Goal: Information Seeking & Learning: Learn about a topic

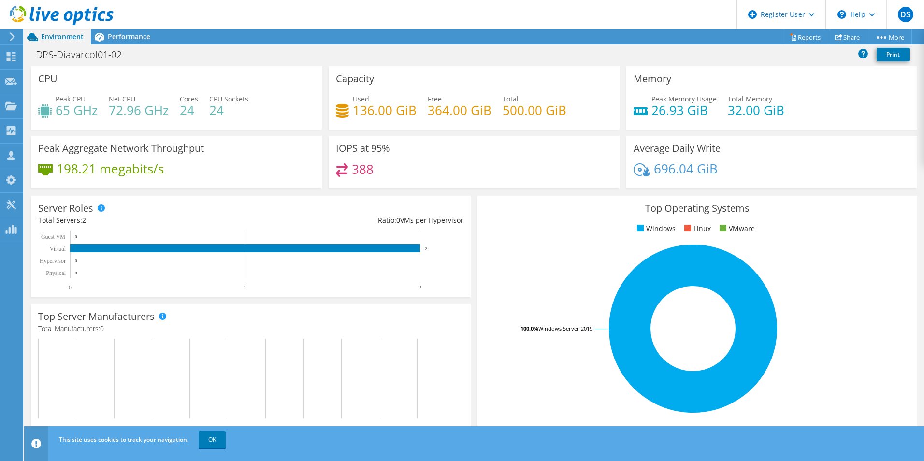
click at [470, 36] on div "Project Actions Project Actions Reports Share More" at bounding box center [474, 36] width 900 height 15
click at [100, 43] on icon at bounding box center [99, 37] width 17 height 17
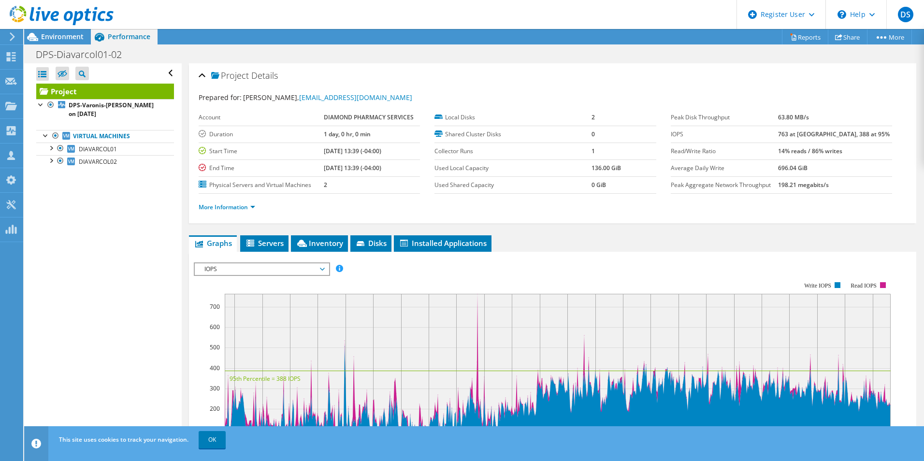
click at [324, 268] on icon at bounding box center [322, 269] width 5 height 3
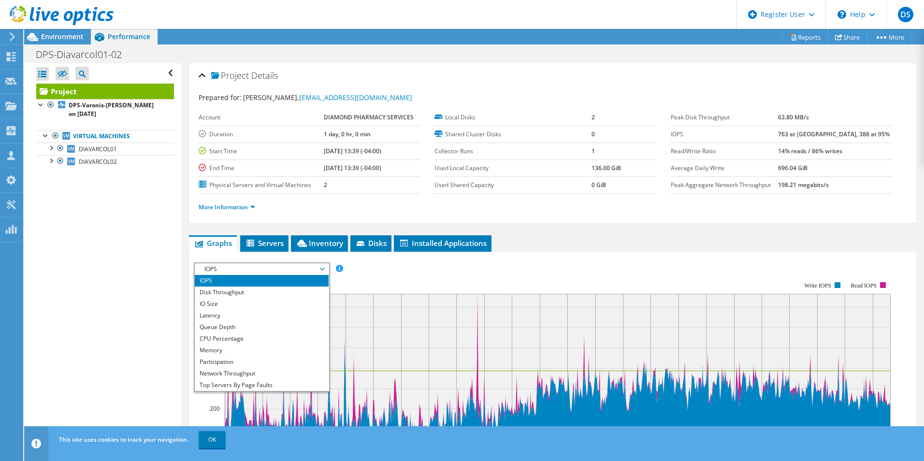
scroll to position [35, 0]
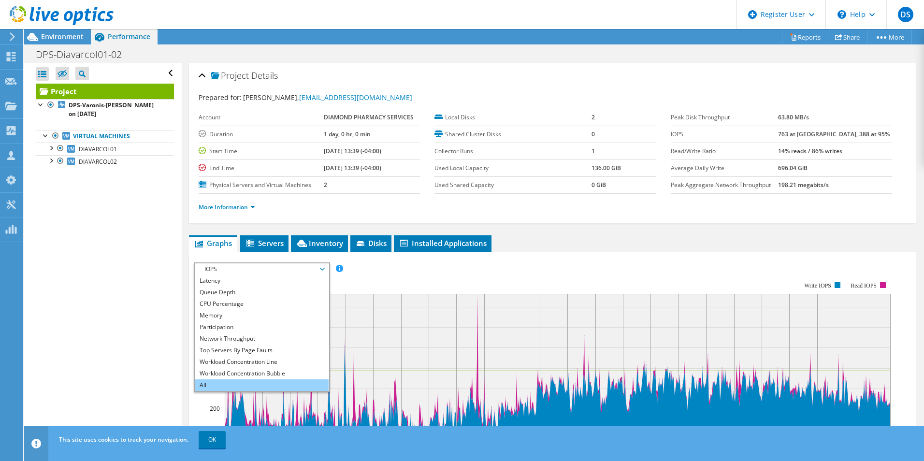
click at [268, 385] on li "All" at bounding box center [262, 385] width 134 height 12
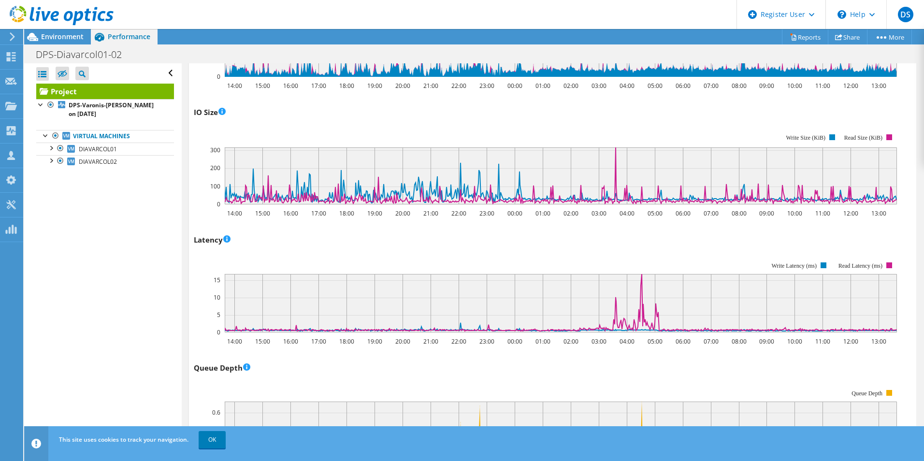
scroll to position [0, 0]
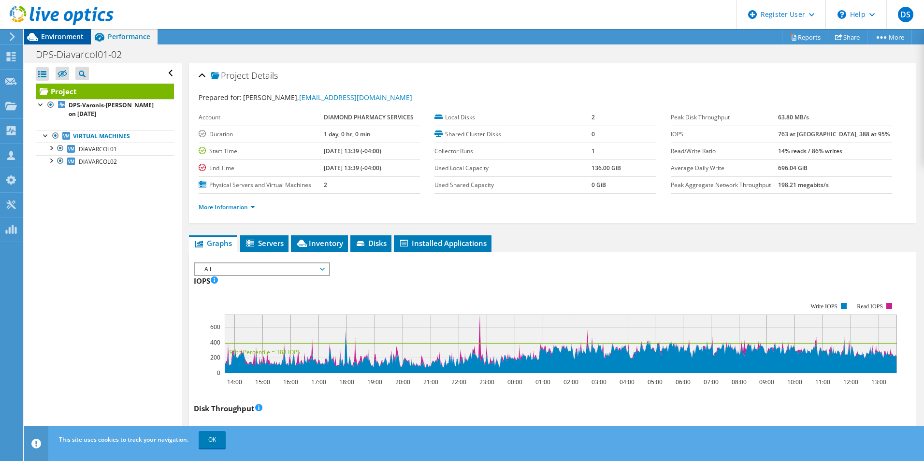
click at [77, 41] on div "Environment" at bounding box center [57, 36] width 67 height 15
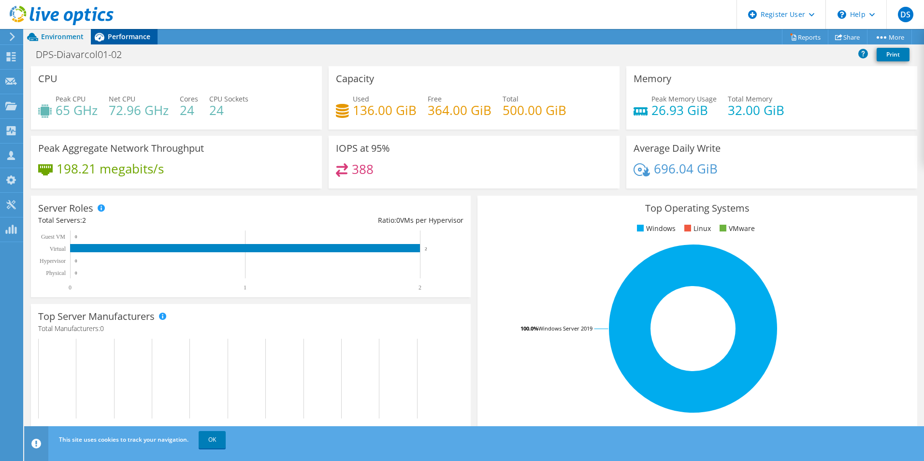
click at [145, 43] on div "Performance" at bounding box center [124, 36] width 67 height 15
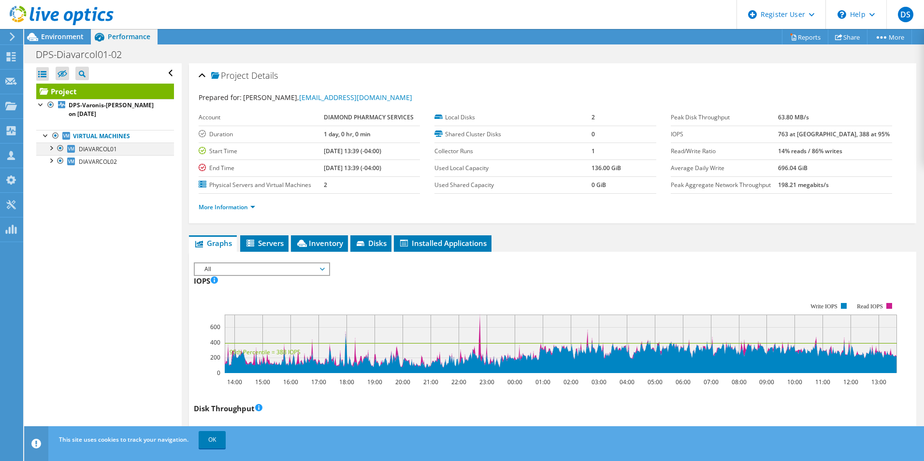
click at [50, 148] on div at bounding box center [51, 148] width 10 height 10
click at [39, 105] on div at bounding box center [41, 104] width 10 height 10
click at [46, 36] on span "Environment" at bounding box center [62, 36] width 43 height 9
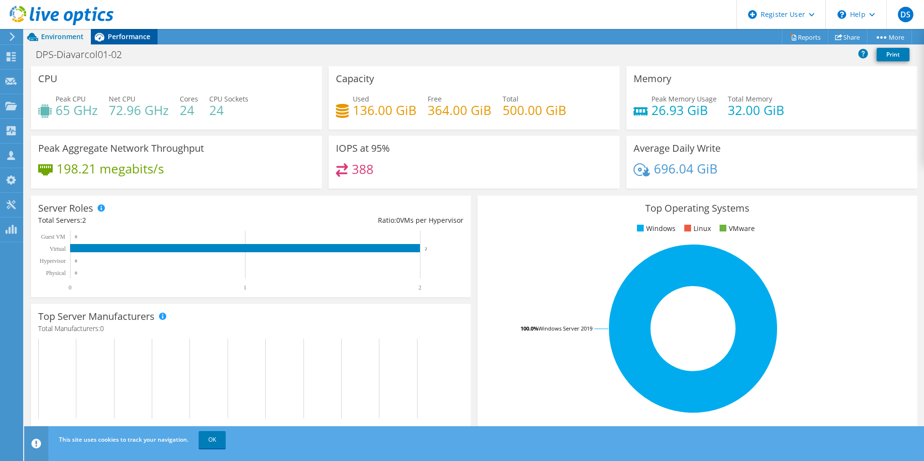
click at [148, 43] on div "Performance" at bounding box center [124, 36] width 67 height 15
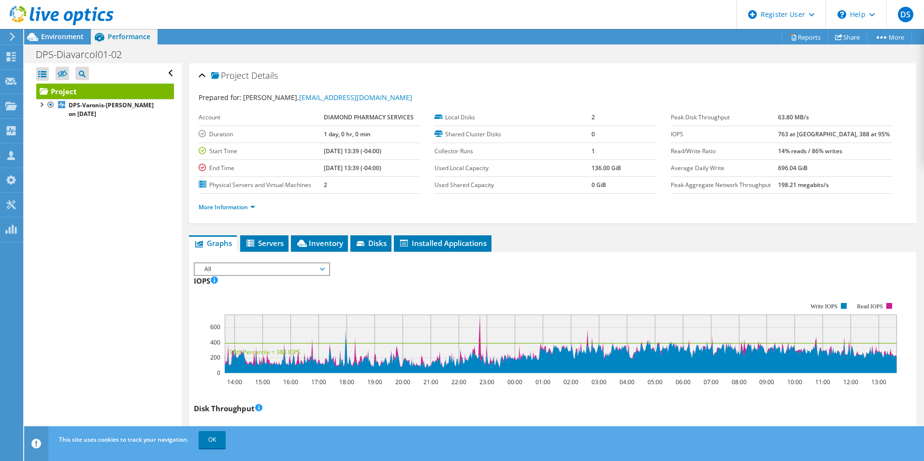
click at [162, 72] on div "Open All Close All Hide Excluded Nodes Project Tree Filter" at bounding box center [105, 73] width 138 height 20
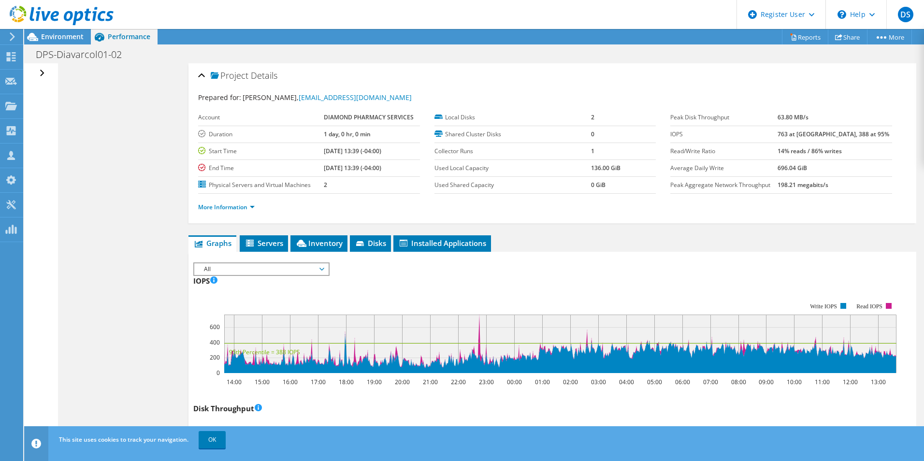
click at [42, 71] on div "Open All Close All Hide Excluded Nodes Project Tree Filter" at bounding box center [43, 73] width 14 height 20
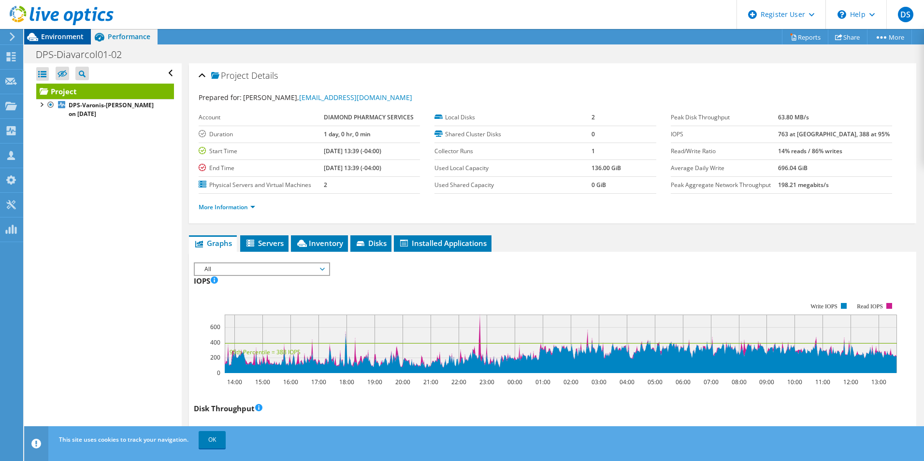
click at [44, 33] on span "Environment" at bounding box center [62, 36] width 43 height 9
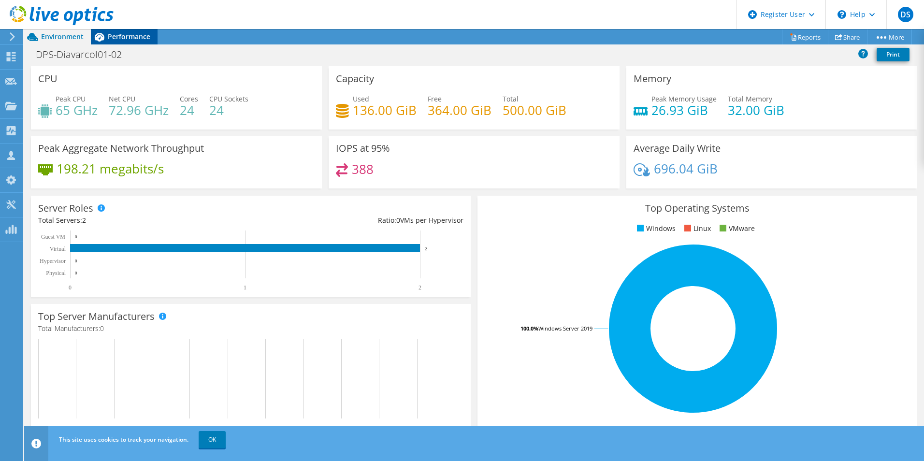
click at [134, 36] on span "Performance" at bounding box center [129, 36] width 43 height 9
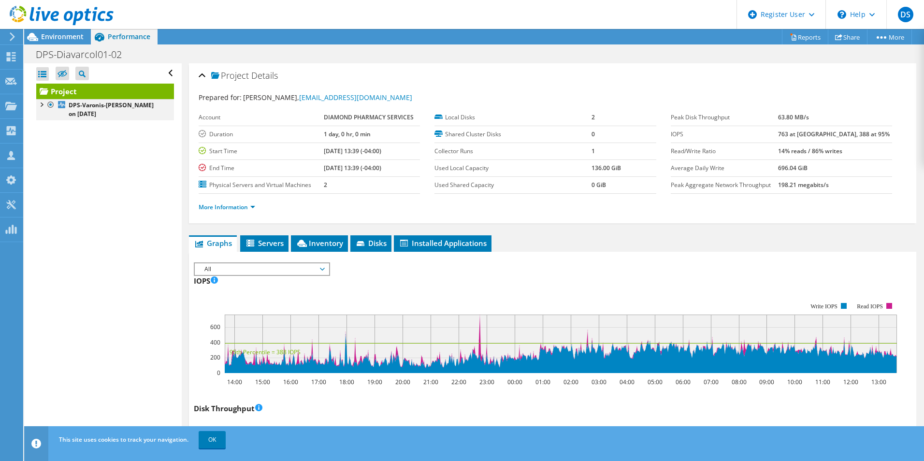
click at [43, 103] on div at bounding box center [41, 104] width 10 height 10
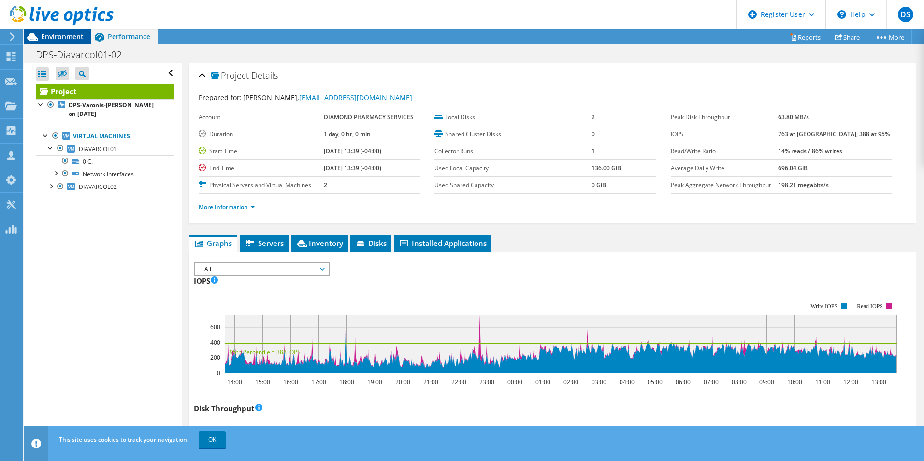
click at [53, 38] on span "Environment" at bounding box center [62, 36] width 43 height 9
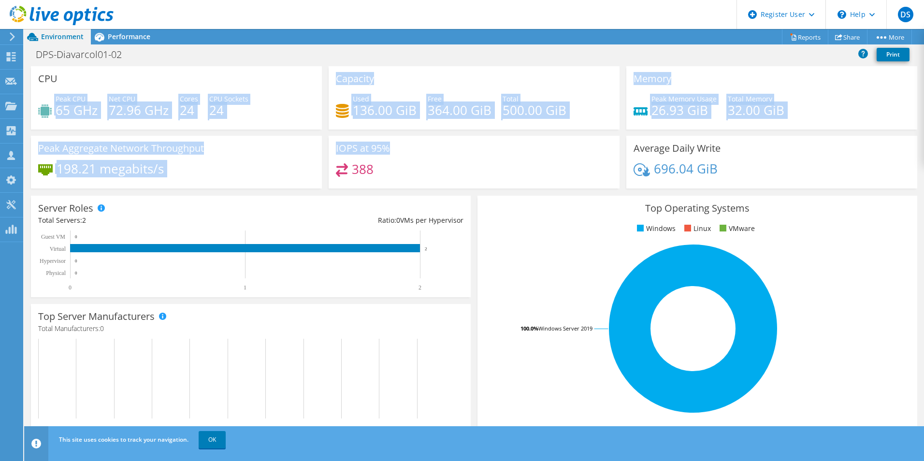
drag, startPoint x: 38, startPoint y: 87, endPoint x: 708, endPoint y: 168, distance: 674.4
click at [708, 168] on div "CPU Peak CPU 65 GHz Net CPU 72.96 GHz Cores 24 CPU Sockets 24 Capacity Used 136…" at bounding box center [474, 130] width 893 height 129
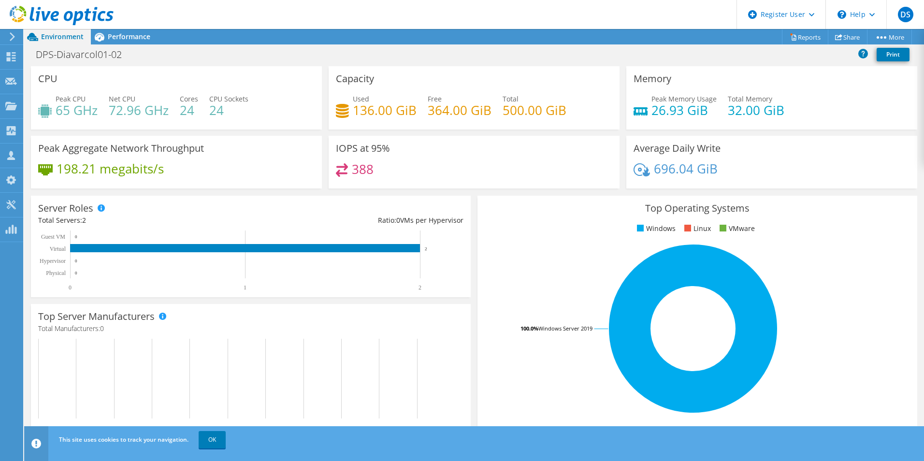
click at [756, 176] on div "696.04 GiB" at bounding box center [771, 173] width 276 height 20
drag, startPoint x: 136, startPoint y: 57, endPoint x: 119, endPoint y: 58, distance: 17.0
click at [119, 58] on h1 "DPS-Diavarcol01-02" at bounding box center [83, 54] width 105 height 11
drag, startPoint x: 55, startPoint y: 110, endPoint x: 100, endPoint y: 112, distance: 45.0
click at [100, 112] on div "Peak CPU 65 GHz Net CPU 72.96 GHz Cores 24 CPU Sockets 24" at bounding box center [176, 109] width 276 height 31
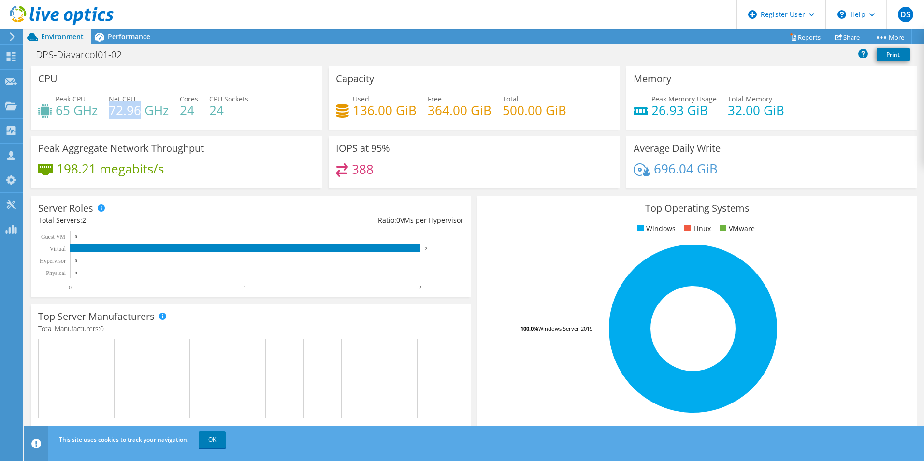
drag, startPoint x: 142, startPoint y: 108, endPoint x: 111, endPoint y: 108, distance: 30.4
click at [111, 108] on h4 "72.96 GHz" at bounding box center [139, 110] width 60 height 11
click at [586, 160] on div "IOPS at 95% 388" at bounding box center [474, 162] width 291 height 53
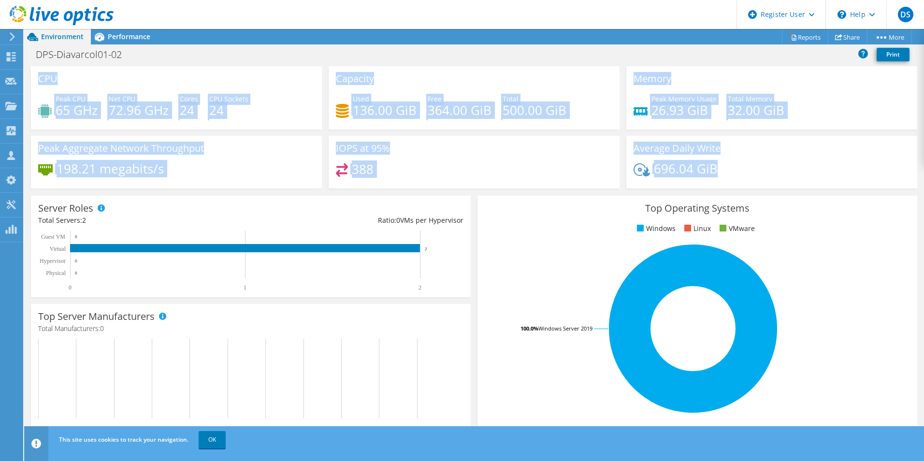
drag, startPoint x: 38, startPoint y: 80, endPoint x: 726, endPoint y: 174, distance: 693.9
click at [726, 174] on div "CPU Peak CPU 65 GHz Net CPU 72.96 GHz Cores 24 CPU Sockets 24 Capacity Used 136…" at bounding box center [474, 130] width 893 height 129
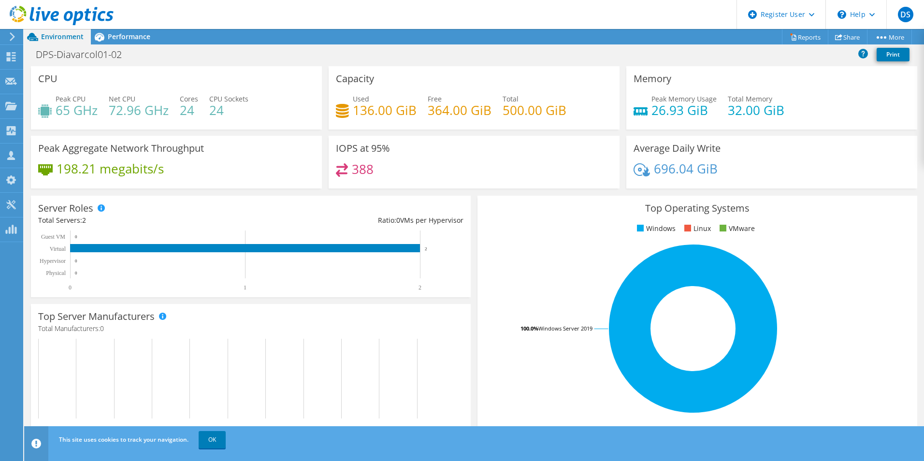
click at [726, 174] on div "696.04 GiB" at bounding box center [771, 173] width 276 height 20
drag, startPoint x: 774, startPoint y: 111, endPoint x: 638, endPoint y: 110, distance: 136.2
click at [638, 110] on div "Peak Memory Usage 26.93 GiB Total Memory 32.00 GiB" at bounding box center [771, 109] width 276 height 31
click at [658, 111] on h4 "26.93 GiB" at bounding box center [683, 110] width 65 height 11
drag, startPoint x: 638, startPoint y: 115, endPoint x: 738, endPoint y: 114, distance: 100.0
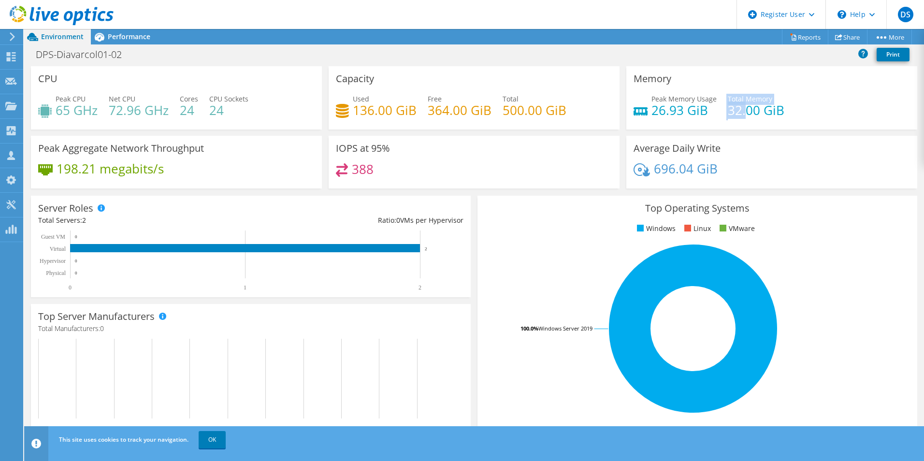
click at [738, 114] on div "Peak Memory Usage 26.93 GiB Total Memory 32.00 GiB" at bounding box center [771, 109] width 276 height 31
drag, startPoint x: 764, startPoint y: 113, endPoint x: 777, endPoint y: 113, distance: 13.0
click at [765, 113] on h4 "32.00 GiB" at bounding box center [756, 110] width 57 height 11
drag, startPoint x: 779, startPoint y: 112, endPoint x: 648, endPoint y: 108, distance: 131.5
click at [648, 108] on div "Peak Memory Usage 26.93 GiB Total Memory 32.00 GiB" at bounding box center [771, 109] width 276 height 31
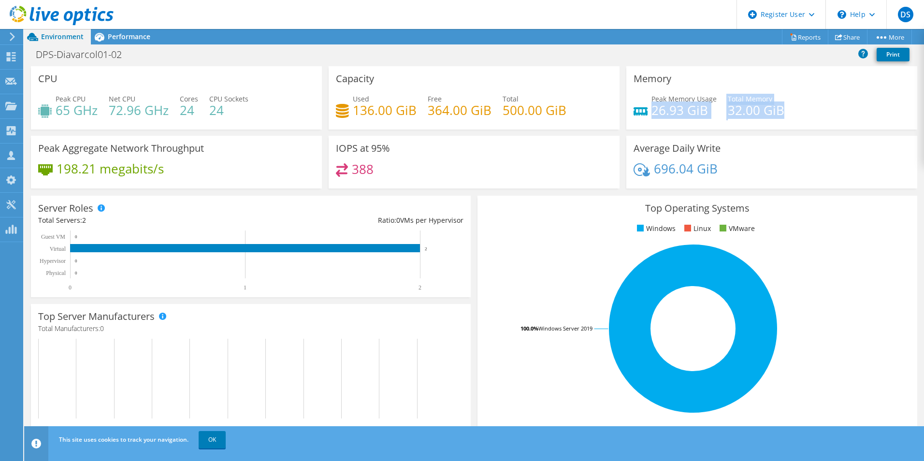
click at [651, 108] on h4 "26.93 GiB" at bounding box center [683, 110] width 65 height 11
drag, startPoint x: 636, startPoint y: 103, endPoint x: 780, endPoint y: 114, distance: 144.8
click at [780, 114] on div "Peak Memory Usage 26.93 GiB Total Memory 32.00 GiB" at bounding box center [771, 109] width 276 height 31
drag, startPoint x: 780, startPoint y: 114, endPoint x: 668, endPoint y: 114, distance: 112.6
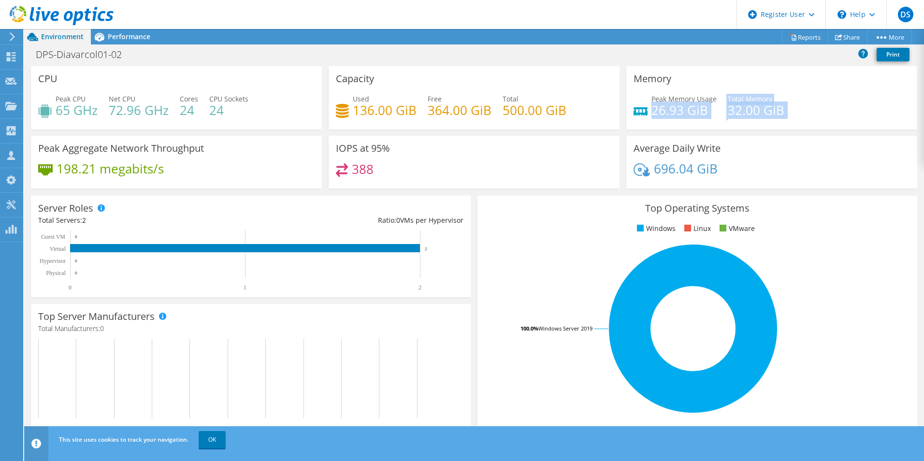
click at [668, 114] on div "Peak Memory Usage 26.93 GiB Total Memory 32.00 GiB" at bounding box center [771, 109] width 276 height 31
click at [662, 123] on div "Peak Memory Usage 26.93 GiB Total Memory 32.00 GiB" at bounding box center [771, 109] width 276 height 31
drag, startPoint x: 650, startPoint y: 112, endPoint x: 777, endPoint y: 126, distance: 127.8
click at [777, 126] on div "Memory Peak Memory Usage 26.93 GiB Total Memory 32.00 GiB" at bounding box center [771, 97] width 291 height 63
click at [779, 112] on div "Peak Memory Usage 26.93 GiB Total Memory 32.00 GiB" at bounding box center [771, 109] width 276 height 31
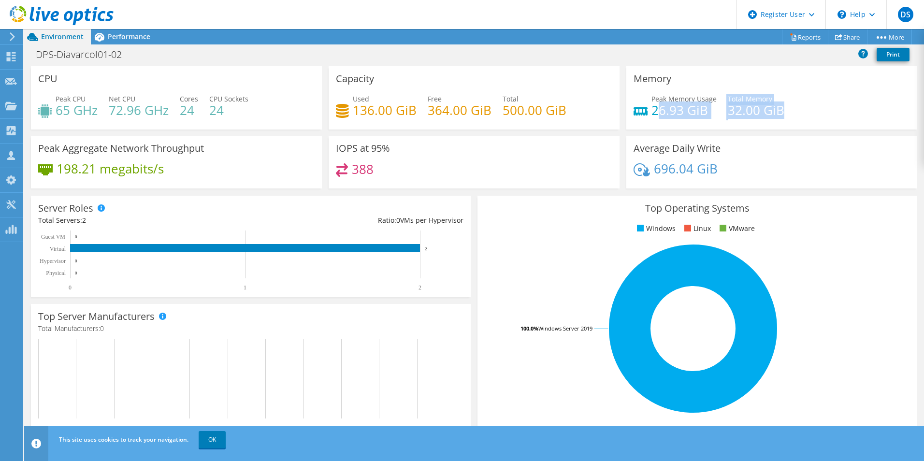
drag, startPoint x: 779, startPoint y: 112, endPoint x: 657, endPoint y: 118, distance: 122.4
click at [657, 118] on div "Peak Memory Usage 26.93 GiB Total Memory 32.00 GiB" at bounding box center [771, 109] width 276 height 31
click at [830, 166] on div "696.04 GiB" at bounding box center [771, 173] width 276 height 20
drag, startPoint x: 119, startPoint y: 36, endPoint x: 125, endPoint y: 48, distance: 13.4
click at [119, 35] on span "Performance" at bounding box center [129, 36] width 43 height 9
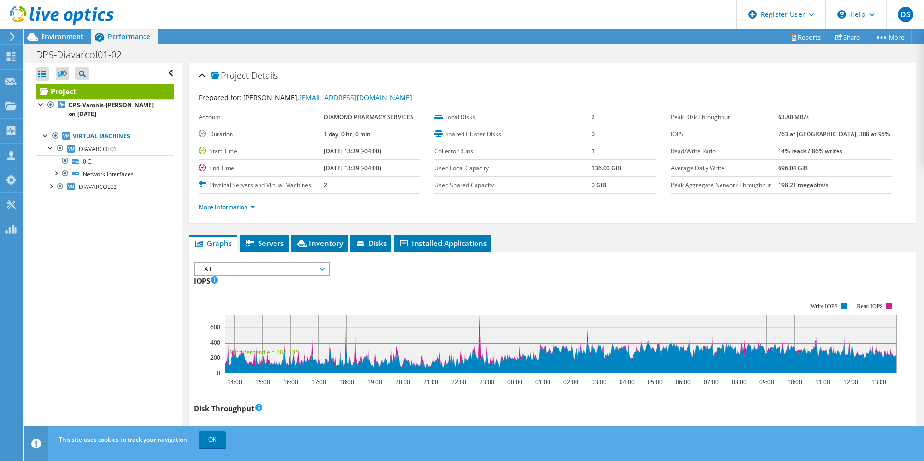
click at [235, 208] on link "More Information" at bounding box center [227, 207] width 57 height 8
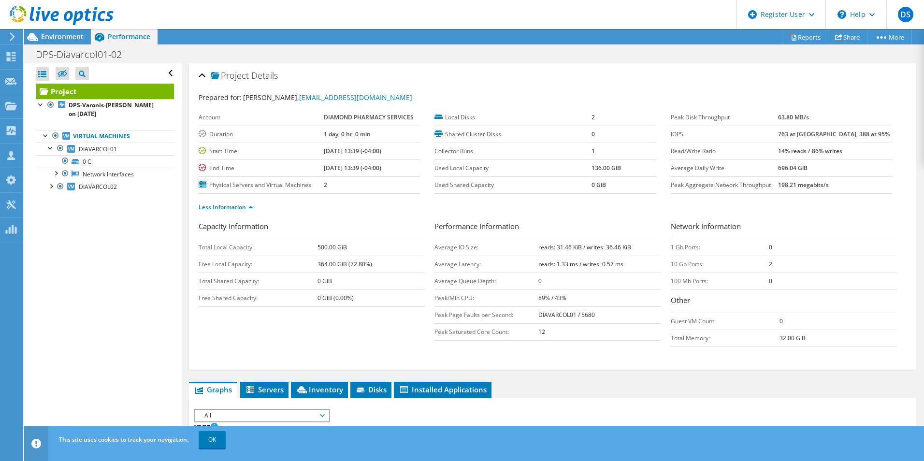
click at [321, 383] on li "Inventory" at bounding box center [319, 390] width 57 height 16
drag, startPoint x: 265, startPoint y: 391, endPoint x: 626, endPoint y: 329, distance: 365.7
click at [267, 388] on span "Servers" at bounding box center [263, 390] width 39 height 10
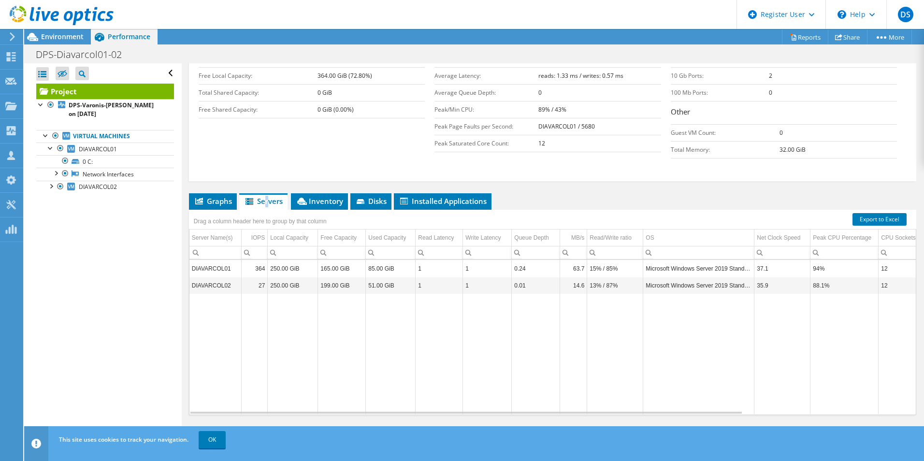
scroll to position [198, 0]
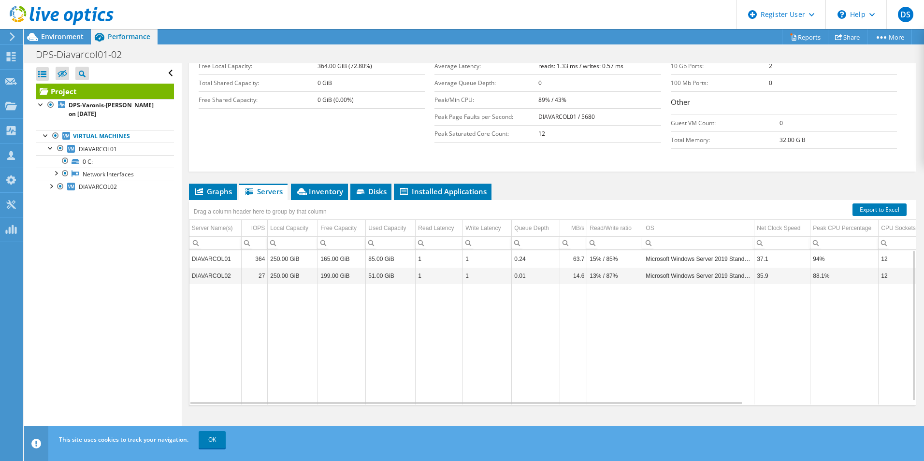
click at [711, 402] on div "DIAVARCOL01 364 250.00 GiB 165.00 GiB 85.00 GiB 1 1 0.24 63.7 15% / 85% Microso…" at bounding box center [552, 327] width 726 height 155
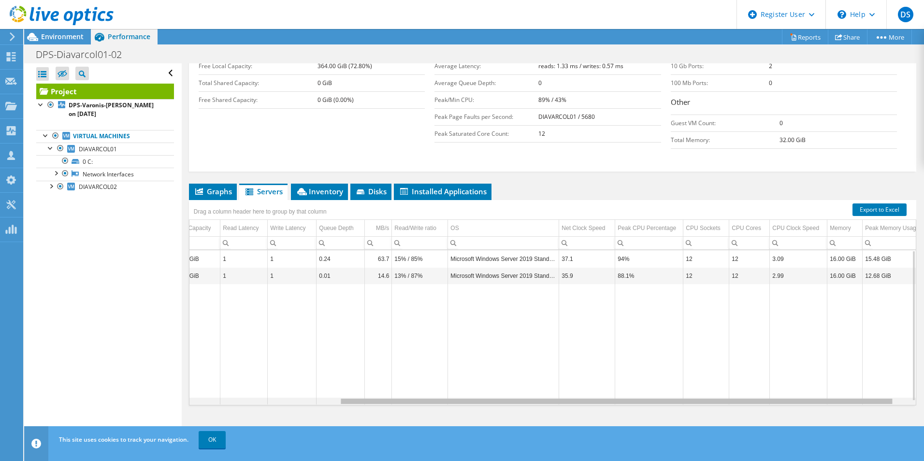
scroll to position [0, 0]
drag, startPoint x: 711, startPoint y: 402, endPoint x: 911, endPoint y: 411, distance: 200.2
click at [911, 411] on body "DS Dell User [PERSON_NAME] [PERSON_NAME][EMAIL_ADDRESS][PERSON_NAME][DOMAIN_NAM…" at bounding box center [462, 230] width 924 height 461
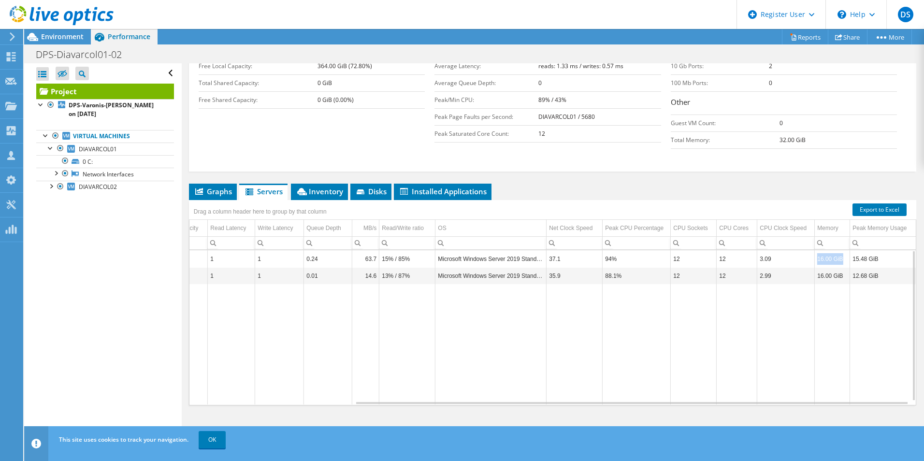
drag, startPoint x: 836, startPoint y: 257, endPoint x: 802, endPoint y: 259, distance: 33.8
click at [802, 259] on tr "DIAVARCOL01 364 250.00 GiB 165.00 GiB 85.00 GiB 1 1 0.24 63.7 15% / 85% Microso…" at bounding box center [449, 258] width 934 height 17
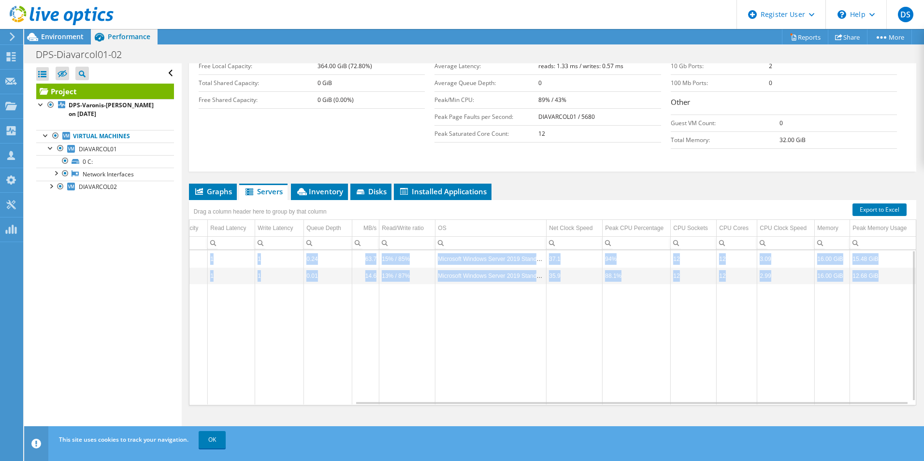
drag, startPoint x: 612, startPoint y: 405, endPoint x: 502, endPoint y: 404, distance: 110.2
click at [502, 404] on div "DIAVARCOL01 364 250.00 GiB 165.00 GiB 85.00 GiB 1 1 0.24 63.7 15% / 85% Microso…" at bounding box center [552, 328] width 727 height 156
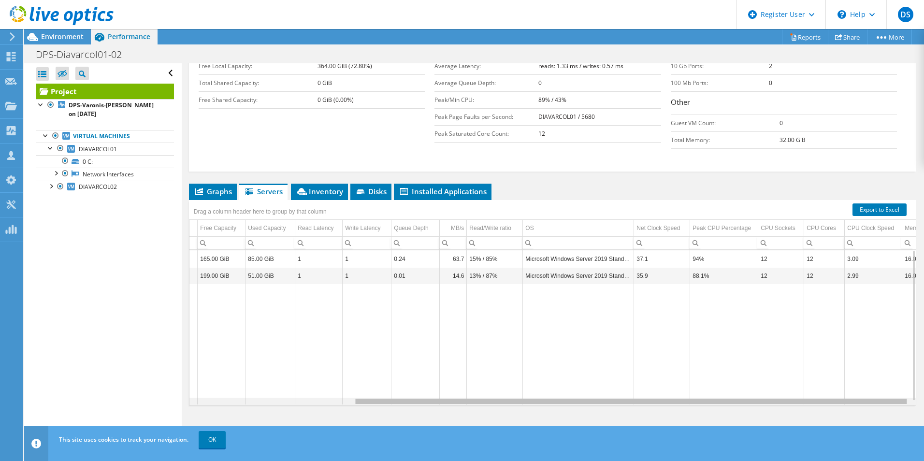
scroll to position [0, 215]
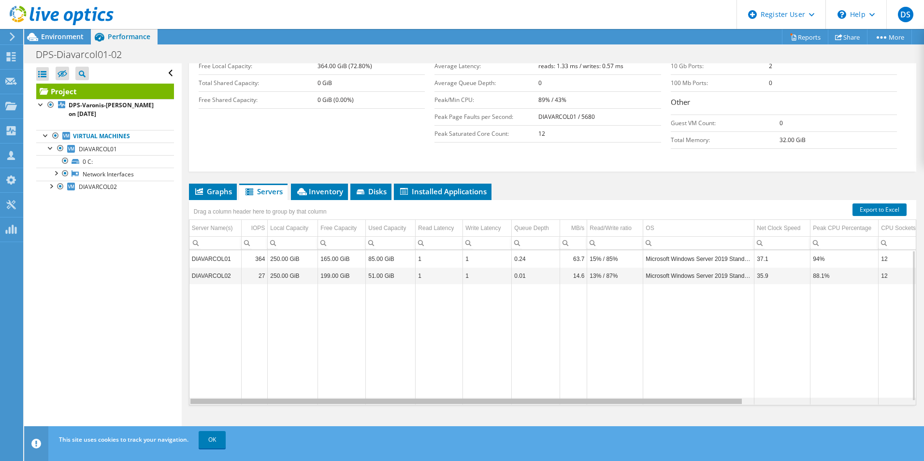
drag, startPoint x: 502, startPoint y: 403, endPoint x: 366, endPoint y: 402, distance: 136.2
click at [348, 412] on body "DS Dell User [PERSON_NAME] [PERSON_NAME][EMAIL_ADDRESS][PERSON_NAME][DOMAIN_NAM…" at bounding box center [462, 230] width 924 height 461
click at [217, 194] on span "Graphs" at bounding box center [213, 191] width 38 height 10
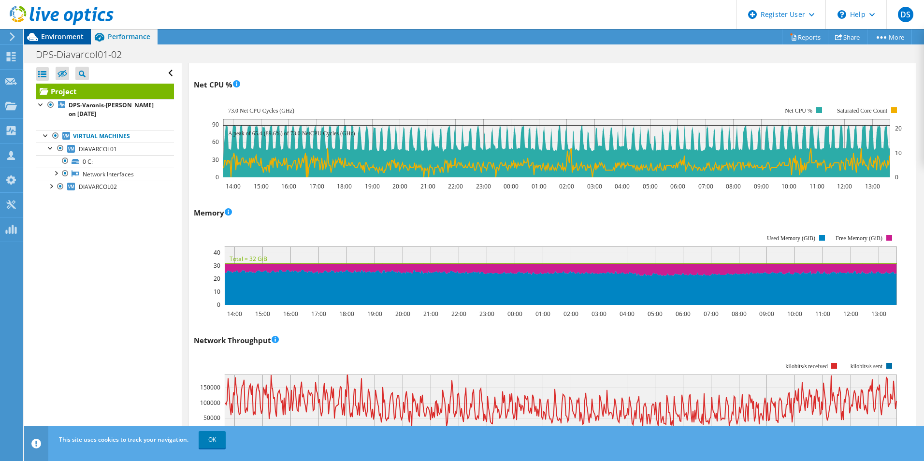
click at [66, 41] on div "Environment" at bounding box center [57, 36] width 67 height 15
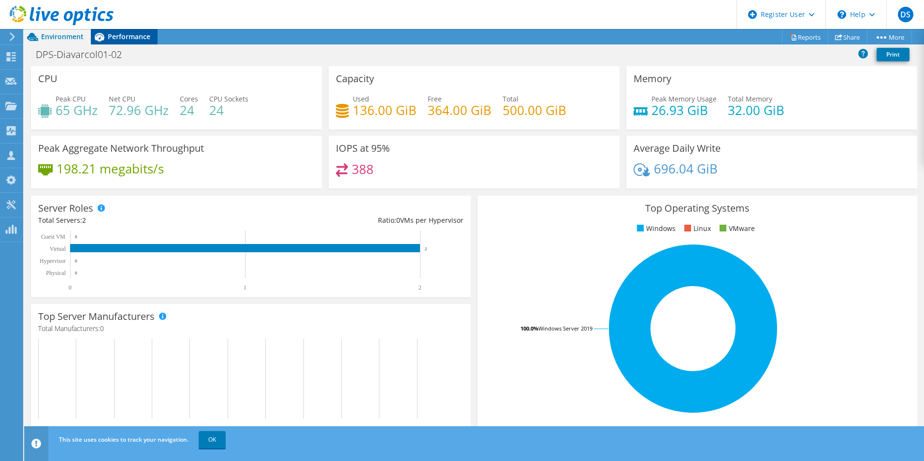
click at [100, 34] on icon at bounding box center [100, 37] width 10 height 9
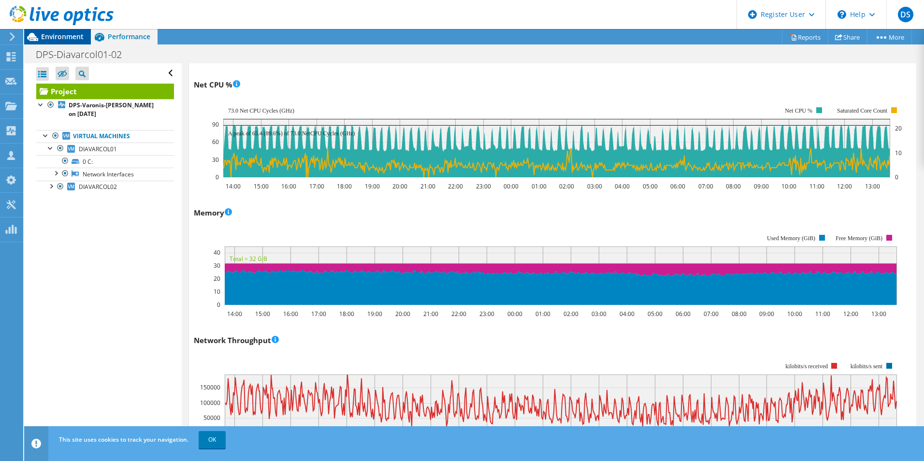
click at [54, 35] on span "Environment" at bounding box center [62, 36] width 43 height 9
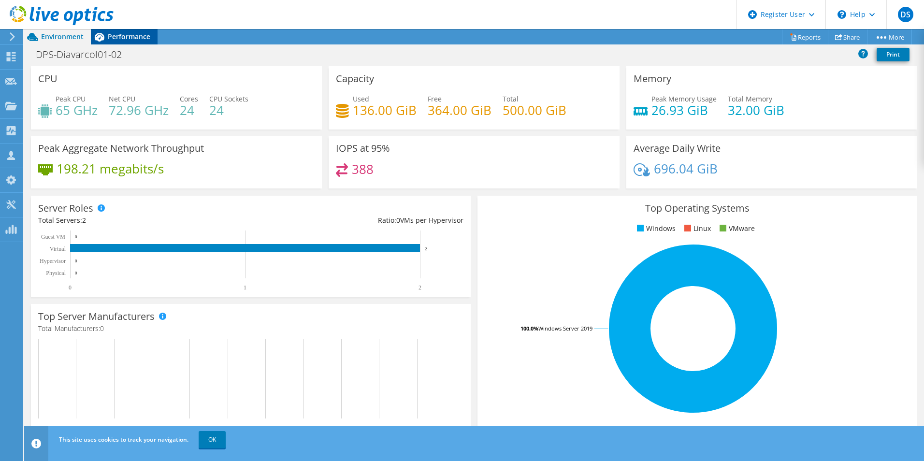
click at [111, 35] on span "Performance" at bounding box center [129, 36] width 43 height 9
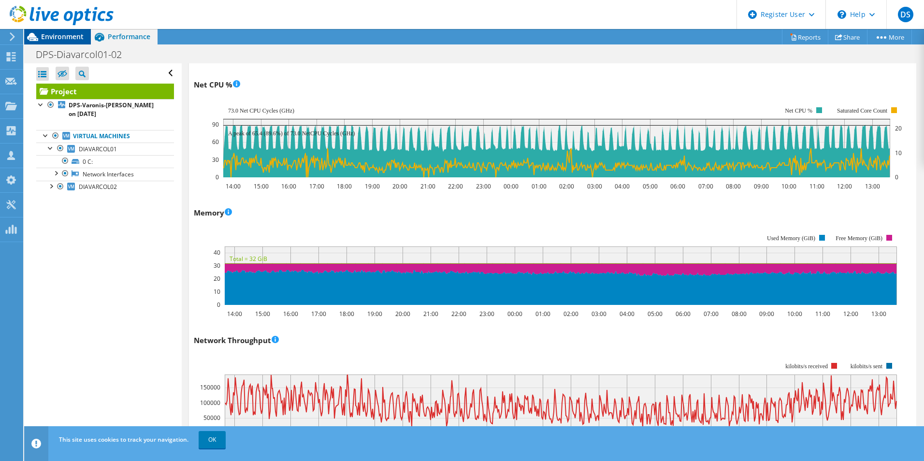
click at [46, 36] on span "Environment" at bounding box center [62, 36] width 43 height 9
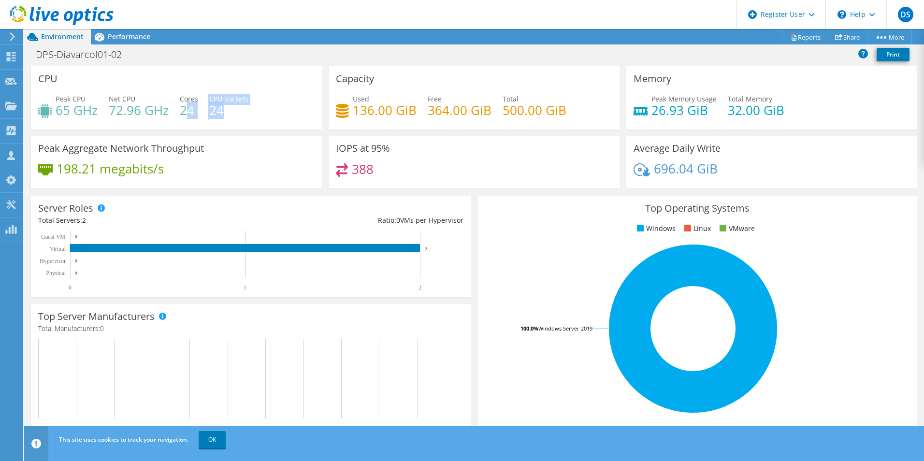
drag, startPoint x: 224, startPoint y: 114, endPoint x: 187, endPoint y: 109, distance: 37.5
click at [187, 109] on div "Peak CPU 65 GHz Net CPU 72.96 GHz Cores 24 CPU Sockets 24" at bounding box center [176, 109] width 276 height 31
click at [189, 113] on h4 "24" at bounding box center [189, 110] width 18 height 11
click at [202, 112] on div "Peak CPU 65 GHz Net CPU 72.96 GHz Cores 24 CPU Sockets 24" at bounding box center [176, 109] width 276 height 31
drag, startPoint x: 207, startPoint y: 112, endPoint x: 229, endPoint y: 115, distance: 21.9
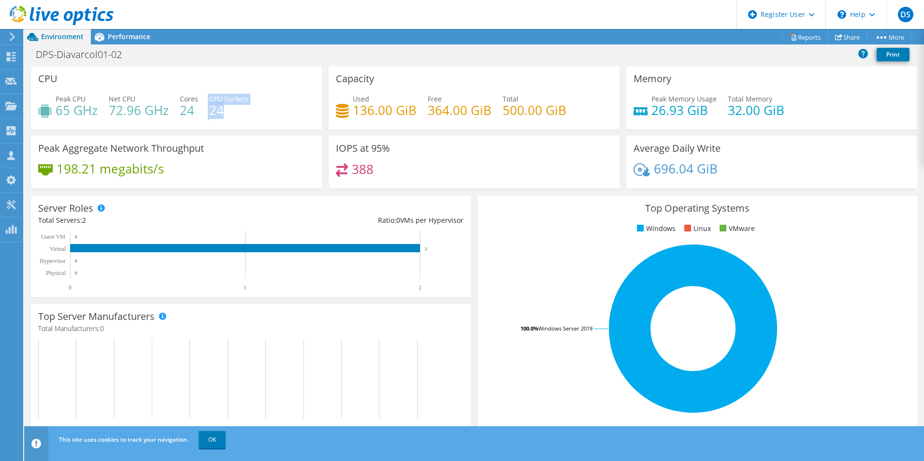
click at [229, 115] on div "Peak CPU 65 GHz Net CPU 72.96 GHz Cores 24 CPU Sockets 24" at bounding box center [176, 109] width 276 height 31
click at [128, 36] on span "Performance" at bounding box center [129, 36] width 43 height 9
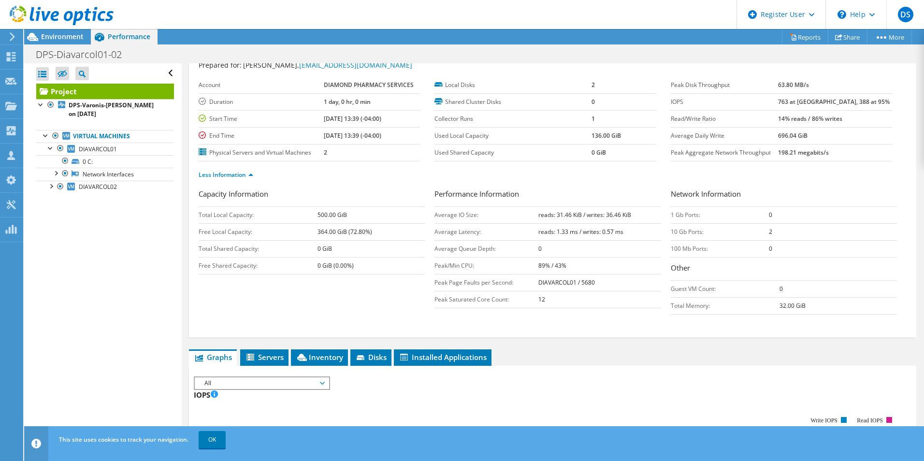
scroll to position [0, 0]
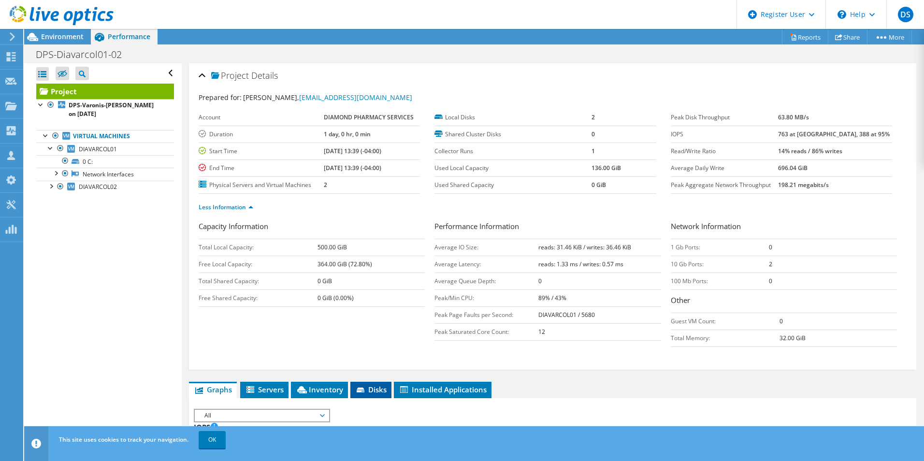
drag, startPoint x: 274, startPoint y: 383, endPoint x: 376, endPoint y: 381, distance: 102.0
click at [274, 383] on li "Servers" at bounding box center [264, 390] width 48 height 16
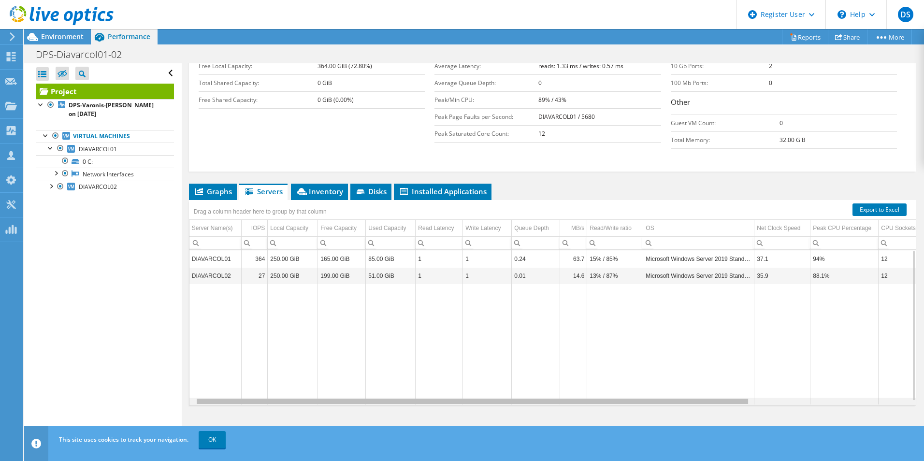
drag, startPoint x: 711, startPoint y: 403, endPoint x: 720, endPoint y: 306, distance: 97.0
click at [483, 404] on body "DS Dell User [PERSON_NAME] [PERSON_NAME][EMAIL_ADDRESS][PERSON_NAME][DOMAIN_NAM…" at bounding box center [462, 230] width 924 height 461
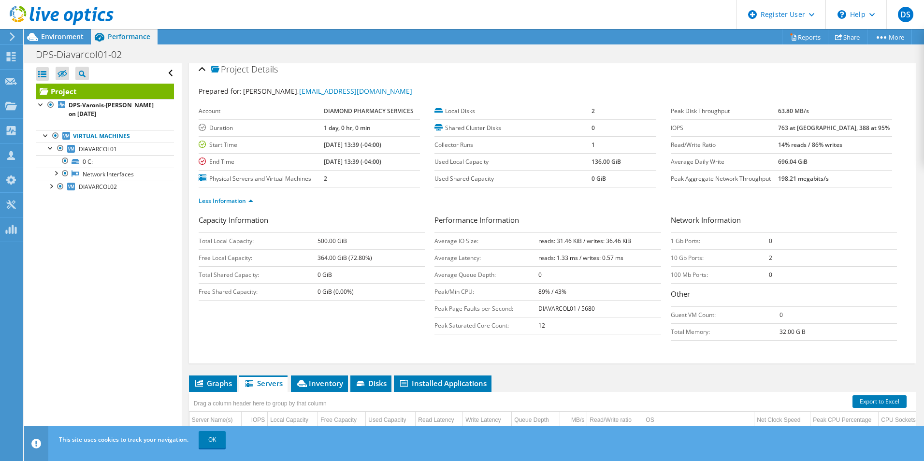
scroll to position [3, 0]
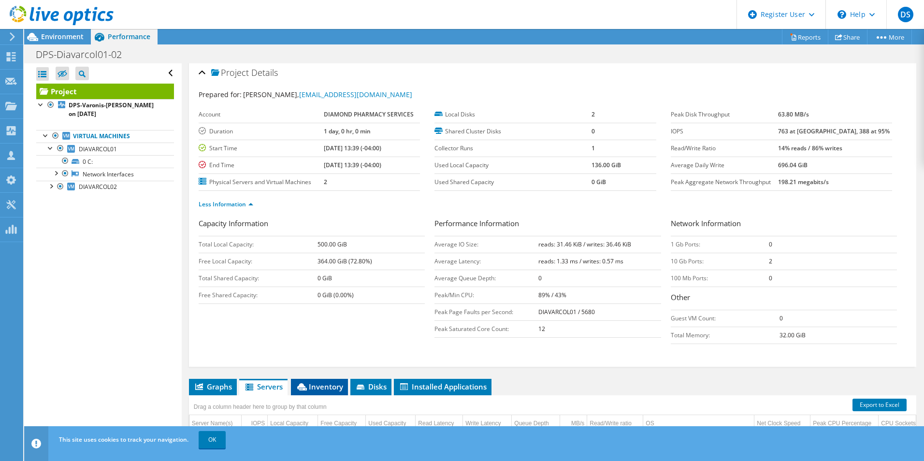
click at [319, 393] on li "Inventory" at bounding box center [319, 387] width 57 height 16
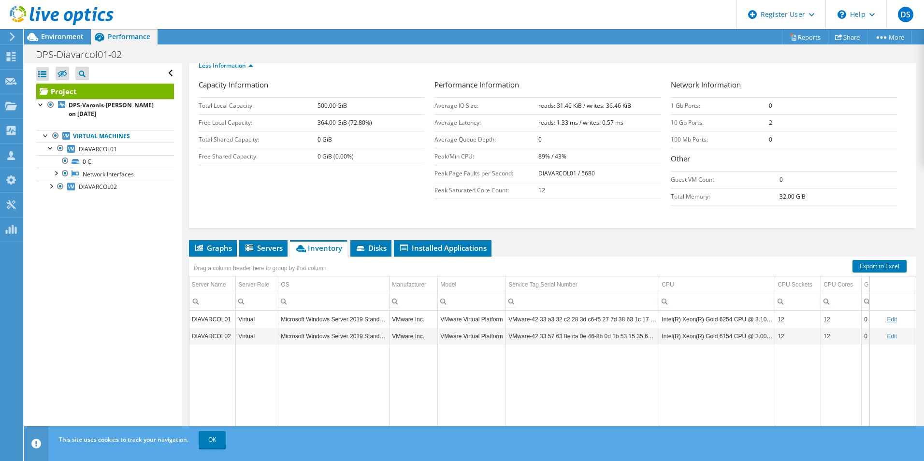
scroll to position [198, 0]
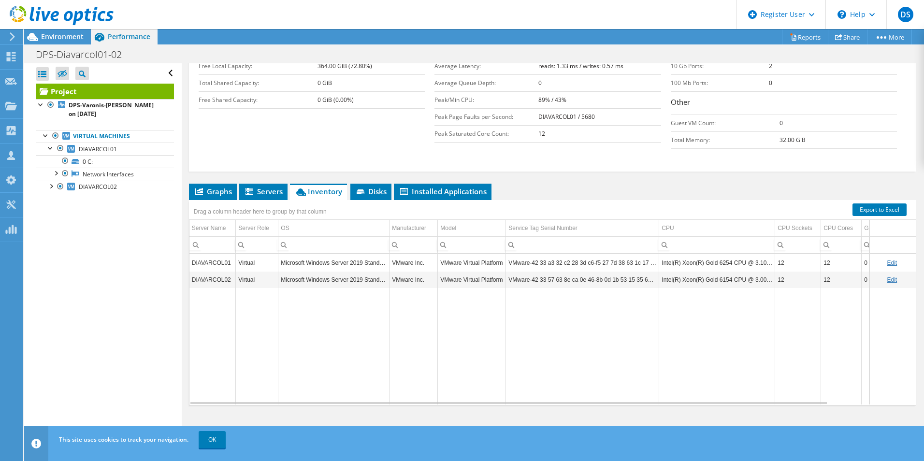
click at [731, 270] on td "Intel(R) Xeon(R) Gold 6254 CPU @ 3.10GHz" at bounding box center [717, 262] width 116 height 17
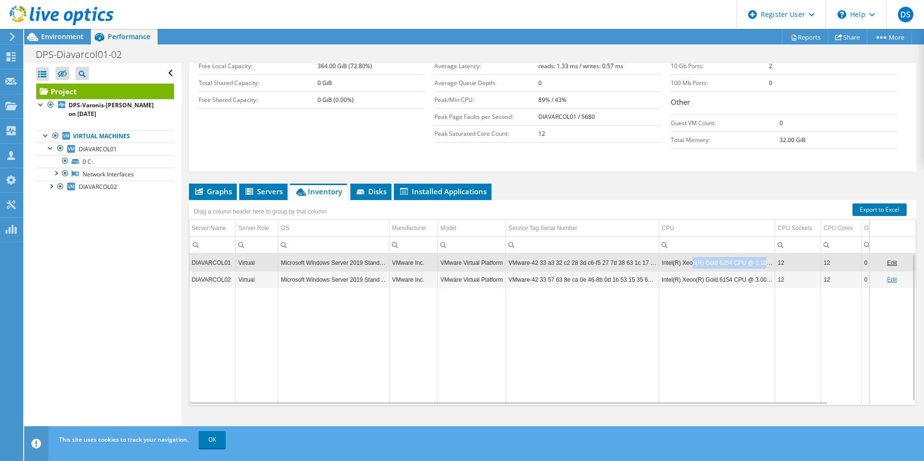
drag, startPoint x: 771, startPoint y: 266, endPoint x: 860, endPoint y: 258, distance: 89.7
click at [699, 262] on td "Intel(R) Xeon(R) Gold 6254 CPU @ 3.10GHz" at bounding box center [717, 262] width 116 height 17
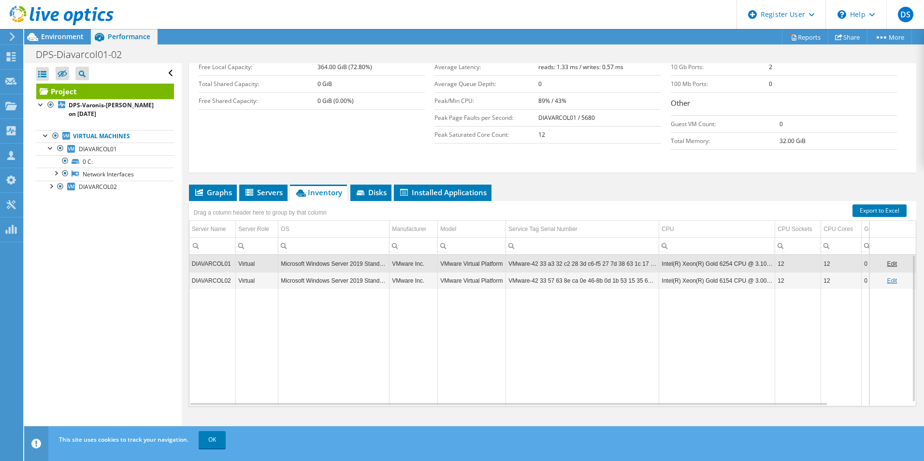
click at [780, 264] on td "12" at bounding box center [798, 263] width 46 height 17
click at [733, 285] on td "Intel(R) Xeon(R) Gold 6154 CPU @ 3.00GHz" at bounding box center [717, 280] width 116 height 17
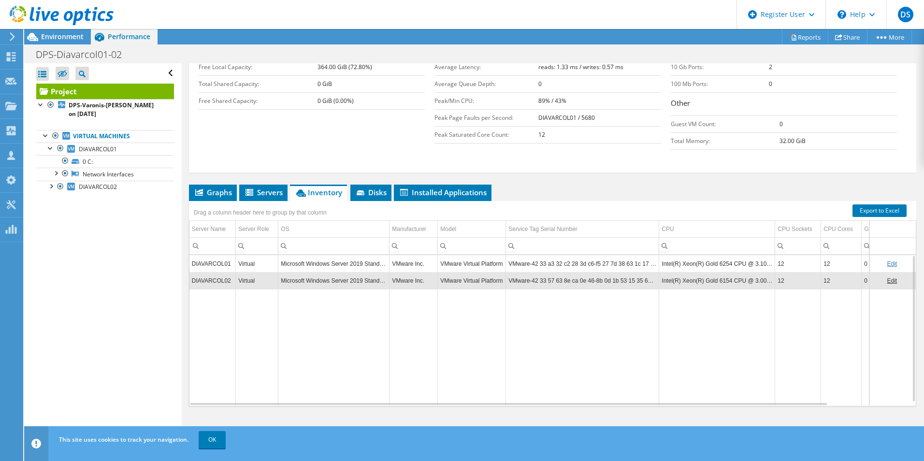
click at [735, 266] on td "Intel(R) Xeon(R) Gold 6254 CPU @ 3.10GHz" at bounding box center [717, 263] width 116 height 17
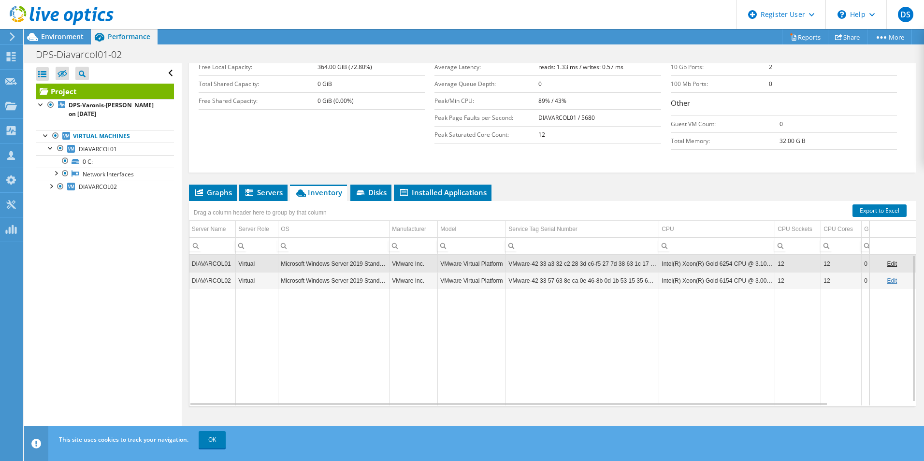
drag, startPoint x: 732, startPoint y: 287, endPoint x: 735, endPoint y: 266, distance: 21.9
click at [733, 283] on td "Intel(R) Xeon(R) Gold 6154 CPU @ 3.00GHz" at bounding box center [717, 280] width 116 height 17
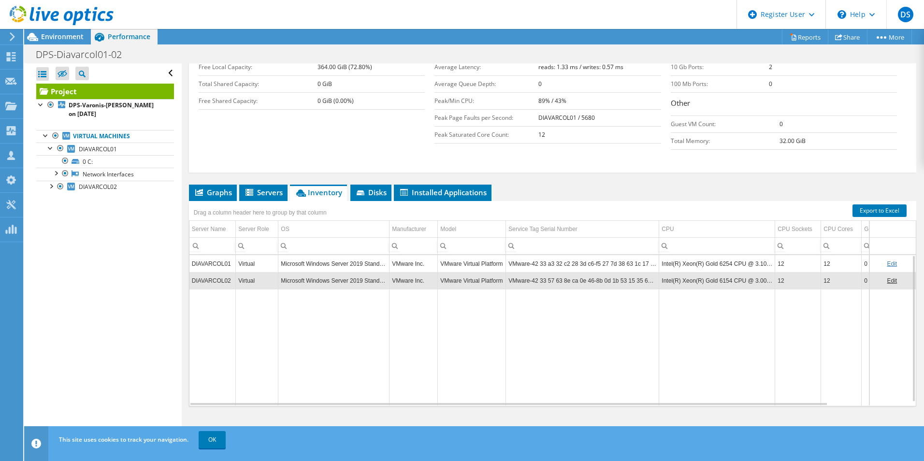
click at [735, 266] on td "Intel(R) Xeon(R) Gold 6254 CPU @ 3.10GHz" at bounding box center [717, 263] width 116 height 17
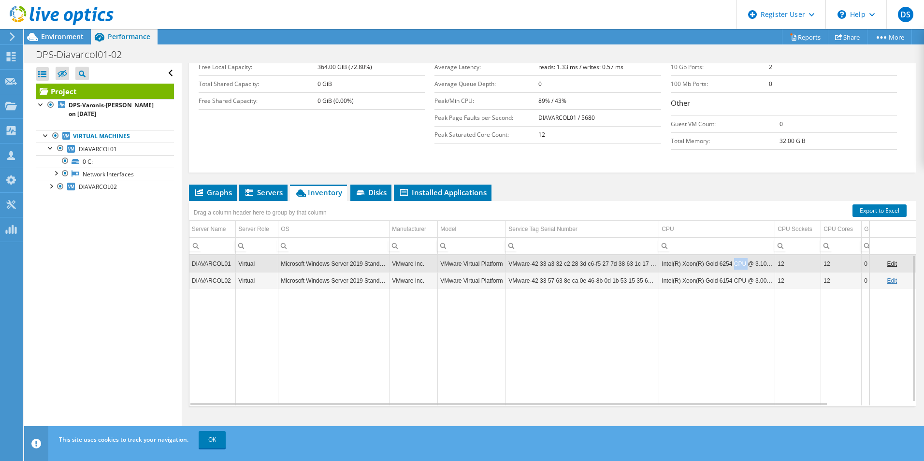
click at [735, 266] on td "Intel(R) Xeon(R) Gold 6254 CPU @ 3.10GHz" at bounding box center [717, 263] width 116 height 17
click at [736, 286] on td "Intel(R) Xeon(R) Gold 6154 CPU @ 3.00GHz" at bounding box center [717, 280] width 116 height 17
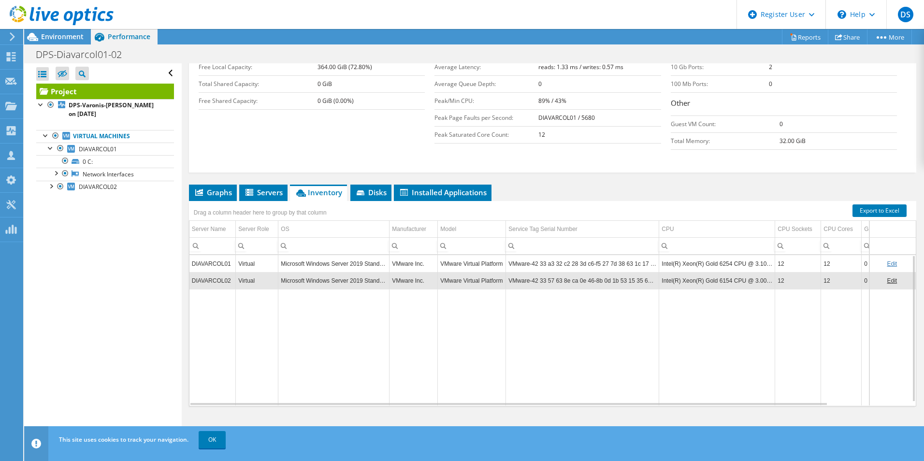
click at [740, 255] on td "Intel(R) Xeon(R) Gold 6254 CPU @ 3.10GHz" at bounding box center [717, 263] width 116 height 17
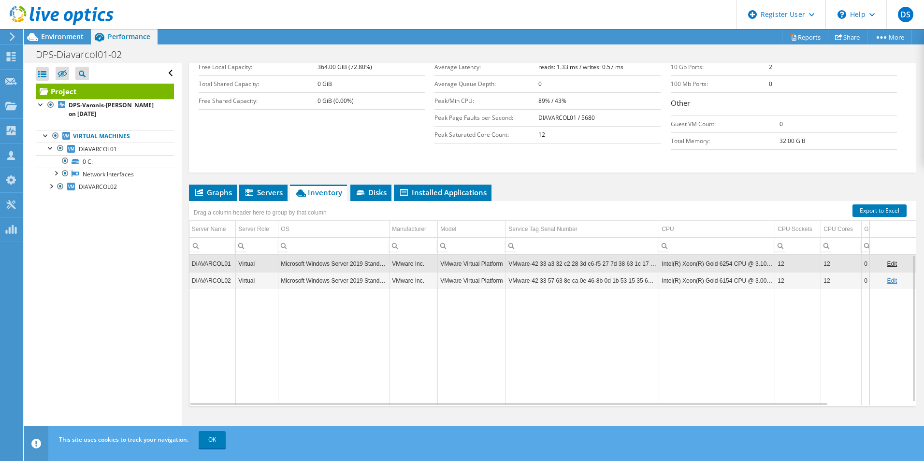
click at [731, 285] on td "Intel(R) Xeon(R) Gold 6154 CPU @ 3.00GHz" at bounding box center [717, 280] width 116 height 17
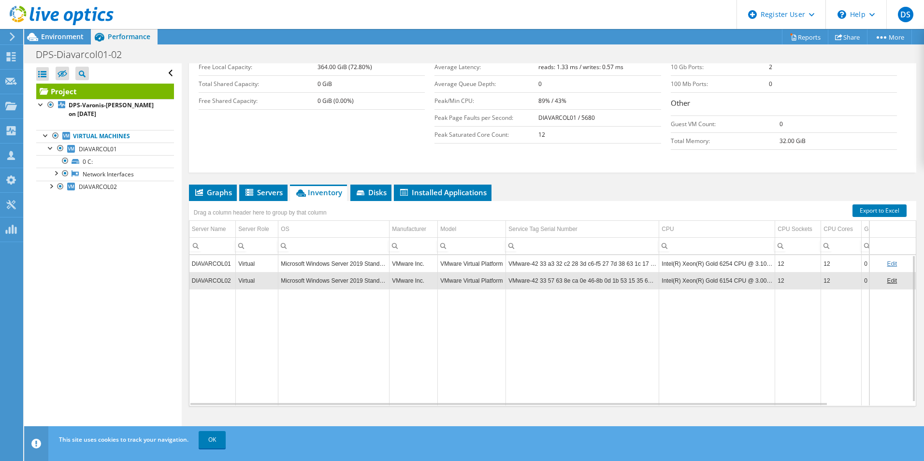
click at [729, 269] on td "Intel(R) Xeon(R) Gold 6254 CPU @ 3.10GHz" at bounding box center [717, 263] width 116 height 17
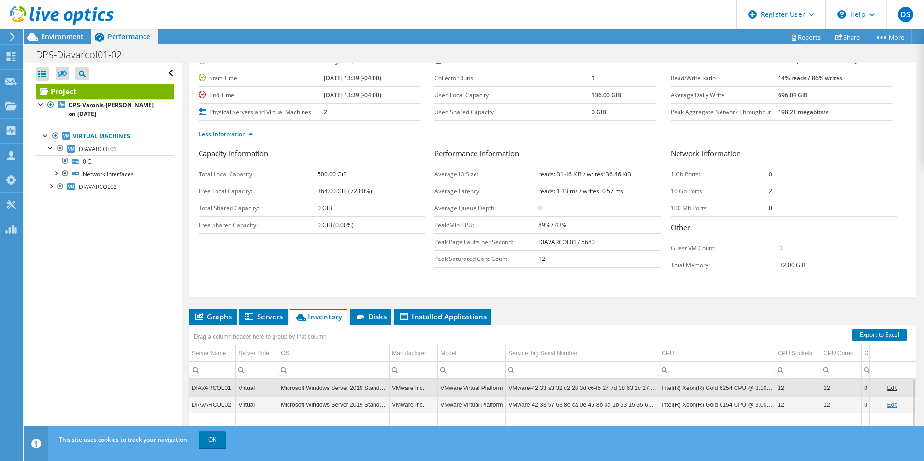
scroll to position [0, 0]
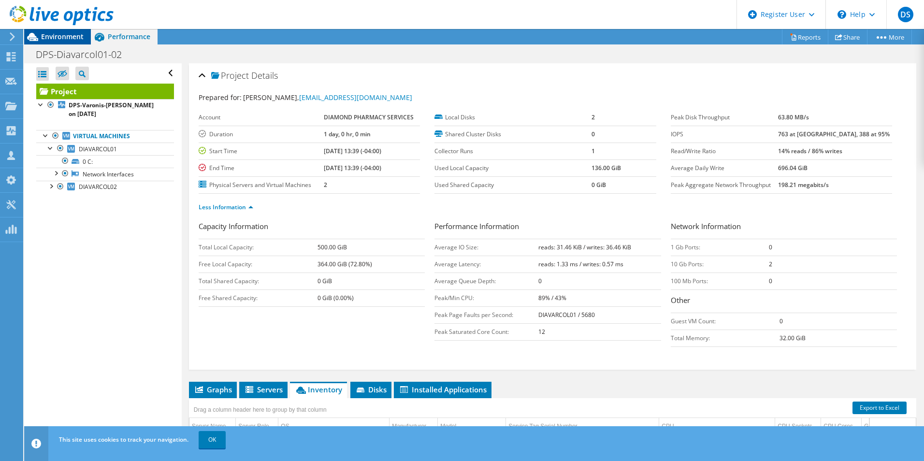
click at [57, 40] on span "Environment" at bounding box center [62, 36] width 43 height 9
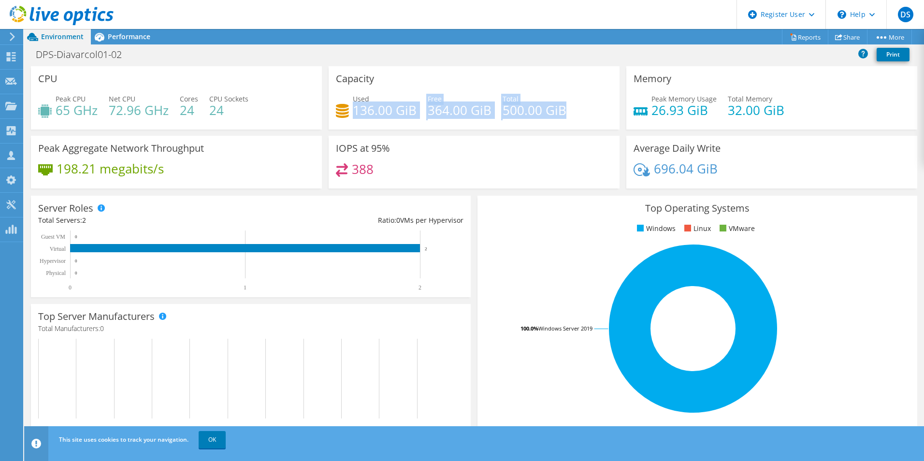
drag, startPoint x: 581, startPoint y: 114, endPoint x: 351, endPoint y: 113, distance: 229.5
click at [351, 113] on div "Used 136.00 GiB Free 364.00 GiB Total 500.00 GiB" at bounding box center [474, 109] width 276 height 31
drag, startPoint x: 547, startPoint y: 103, endPoint x: 560, endPoint y: 114, distance: 16.9
click at [547, 105] on h4 "500.00 GiB" at bounding box center [534, 110] width 64 height 11
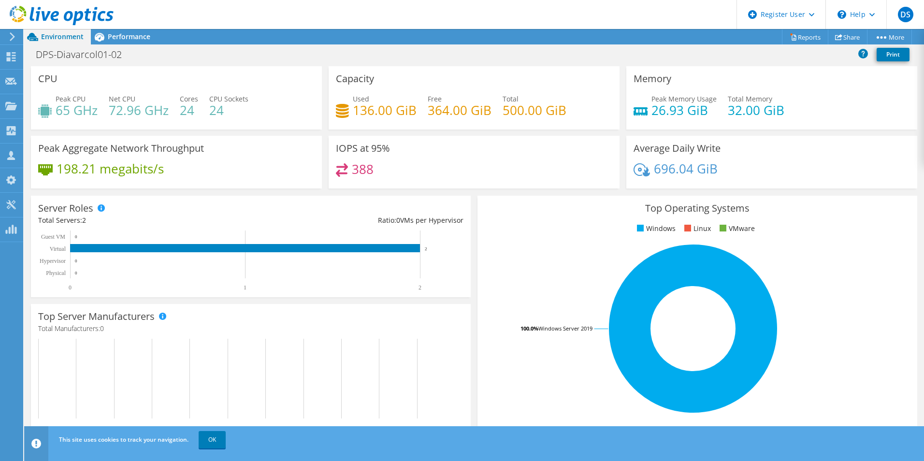
click at [577, 117] on div "Used 136.00 GiB Free 364.00 GiB Total 500.00 GiB" at bounding box center [474, 109] width 276 height 31
click at [578, 110] on div "Used 136.00 GiB Free 364.00 GiB Total 500.00 GiB" at bounding box center [474, 109] width 276 height 31
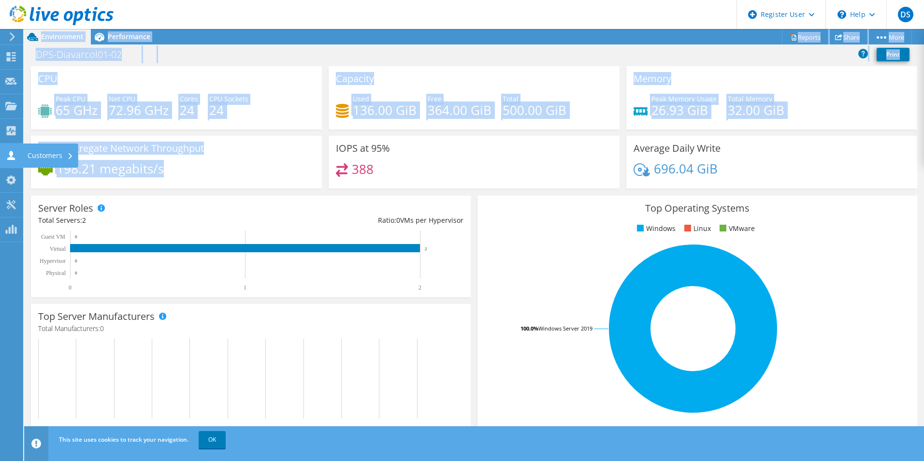
drag, startPoint x: 169, startPoint y: 175, endPoint x: 75, endPoint y: 157, distance: 95.4
click at [75, 157] on div "DS Dell User [PERSON_NAME] [PERSON_NAME][EMAIL_ADDRESS][PERSON_NAME][DOMAIN_NAM…" at bounding box center [462, 230] width 924 height 461
click at [810, 102] on div "Peak Memory Usage 26.93 GiB Total Memory 32.00 GiB" at bounding box center [771, 109] width 276 height 31
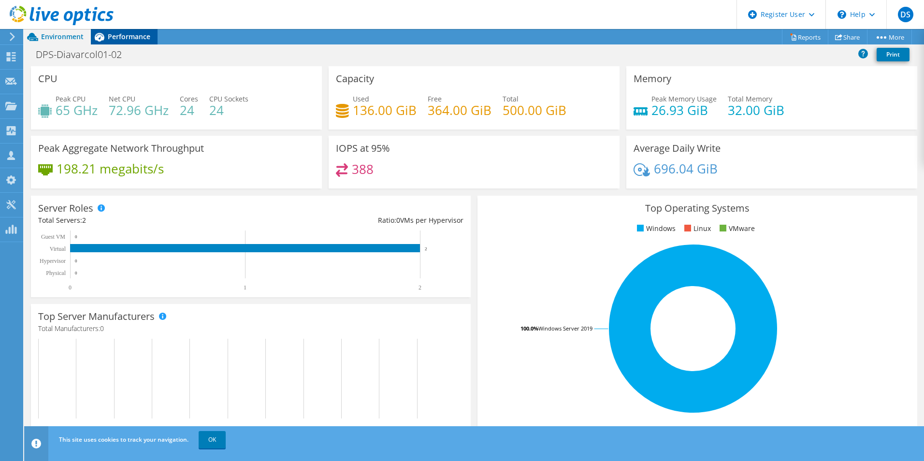
click at [131, 36] on span "Performance" at bounding box center [129, 36] width 43 height 9
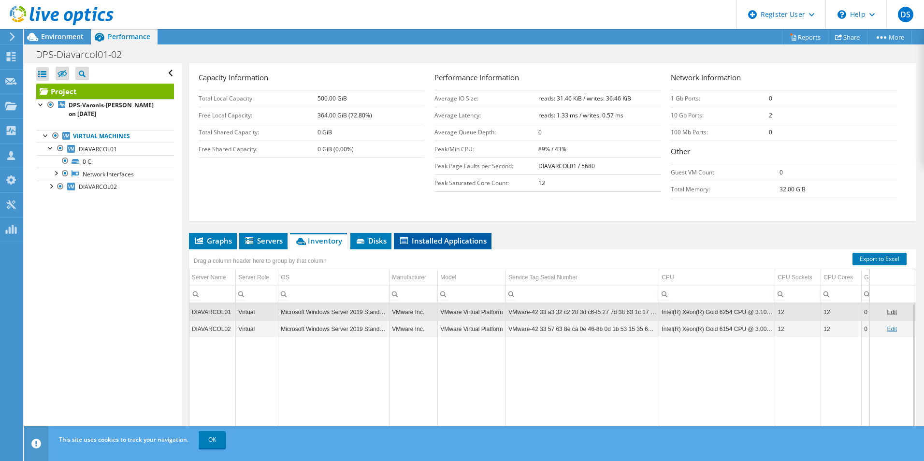
scroll to position [147, 0]
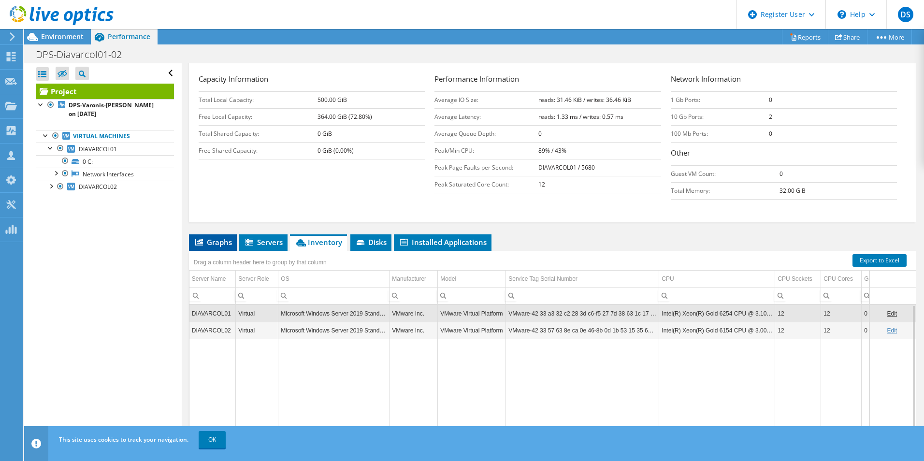
click at [213, 242] on span "Graphs" at bounding box center [213, 242] width 38 height 10
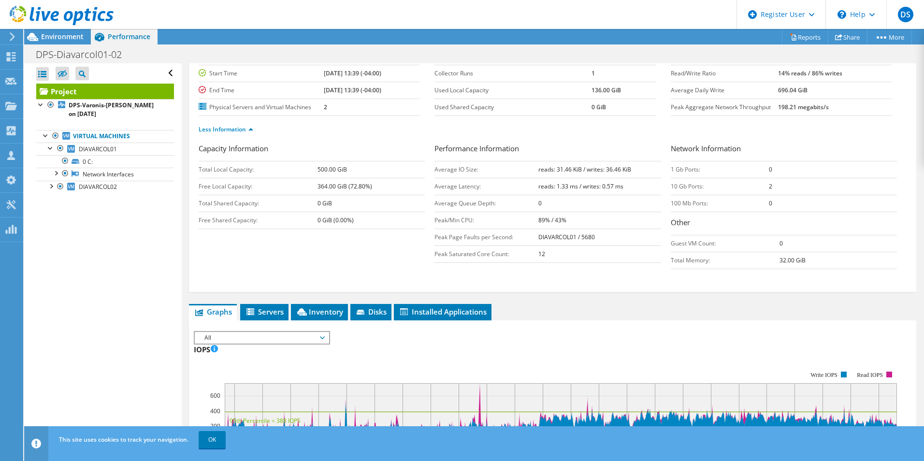
scroll to position [0, 0]
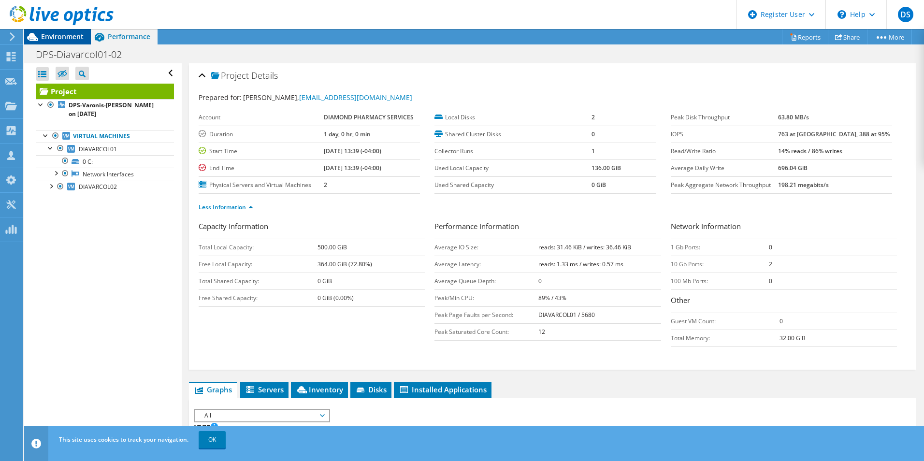
click at [49, 35] on span "Environment" at bounding box center [62, 36] width 43 height 9
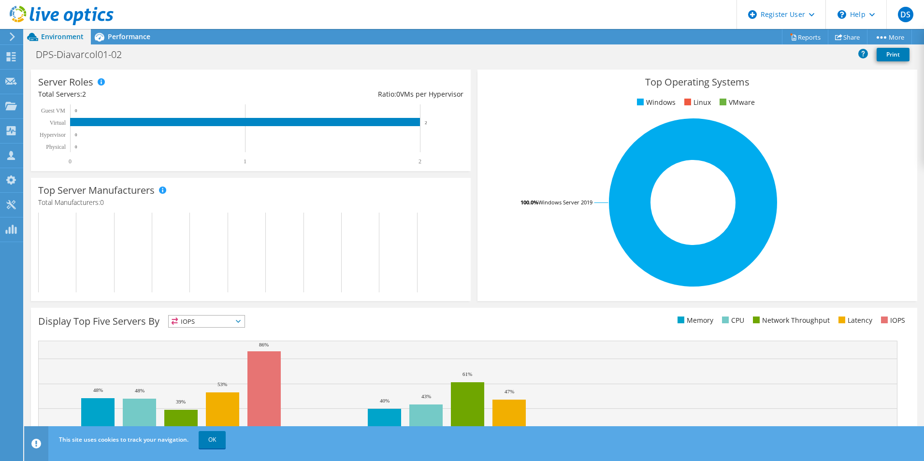
scroll to position [184, 0]
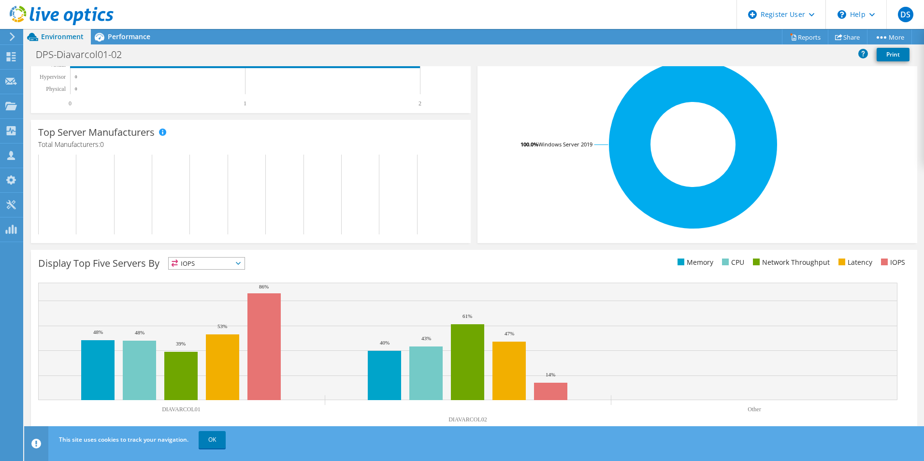
click at [210, 266] on span "IOPS" at bounding box center [207, 263] width 76 height 12
click at [212, 285] on li "Memory" at bounding box center [207, 290] width 76 height 14
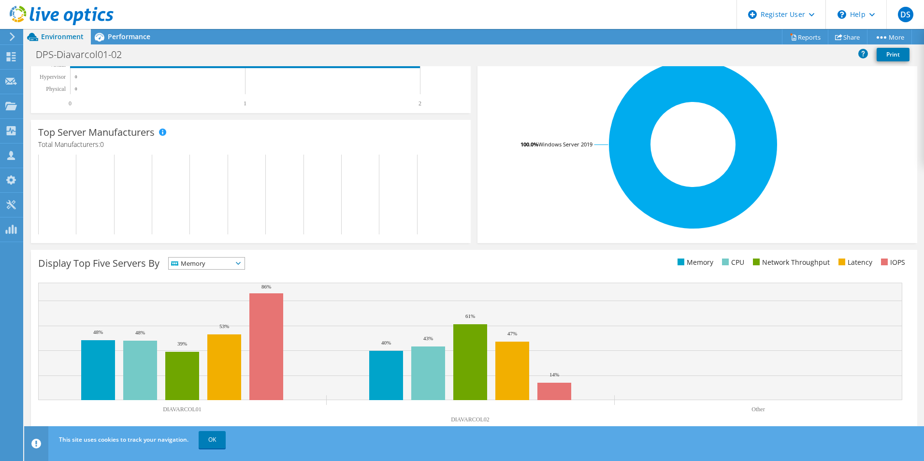
click at [214, 263] on span "Memory" at bounding box center [201, 263] width 64 height 12
click at [214, 302] on li "CPU" at bounding box center [207, 303] width 76 height 14
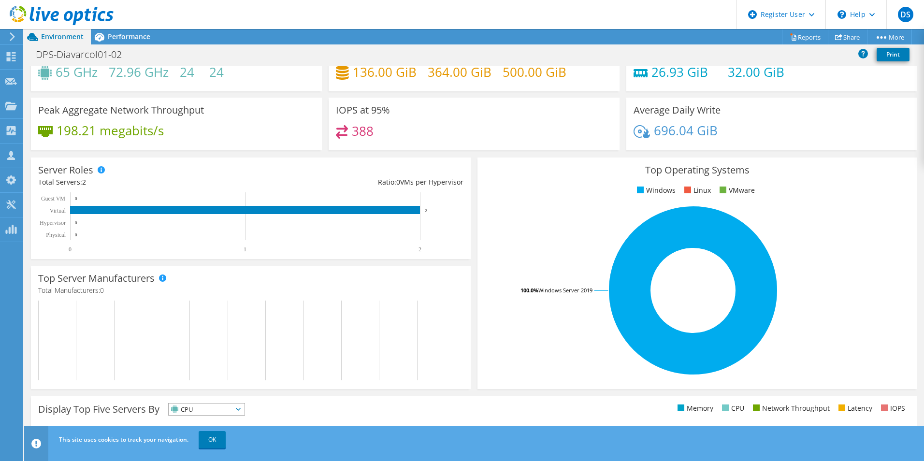
scroll to position [0, 0]
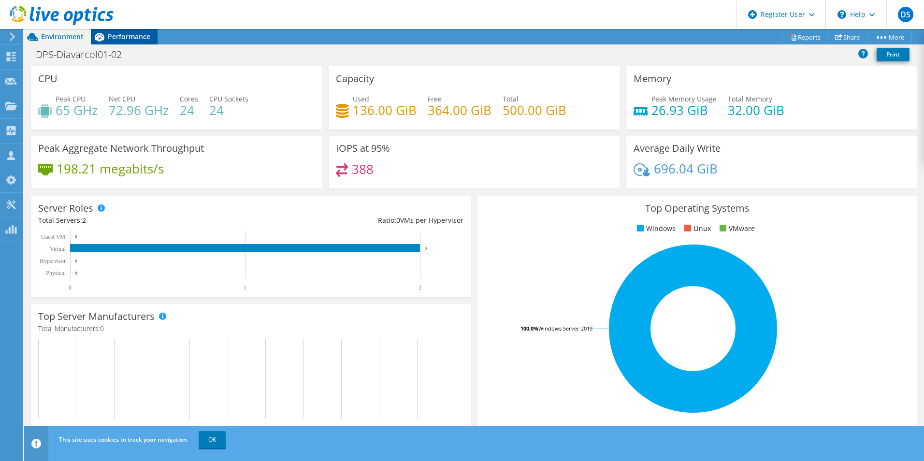
click at [124, 31] on div "Performance" at bounding box center [124, 36] width 67 height 15
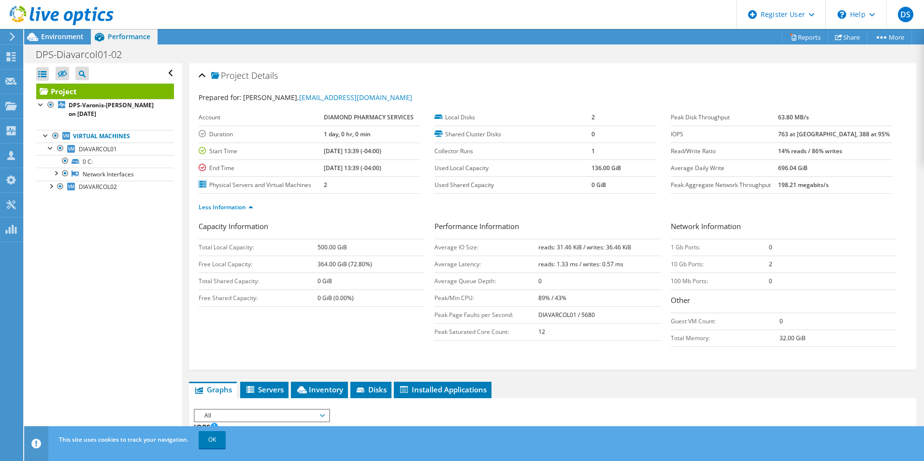
click at [66, 30] on div at bounding box center [57, 16] width 114 height 32
click at [60, 37] on span "Environment" at bounding box center [62, 36] width 43 height 9
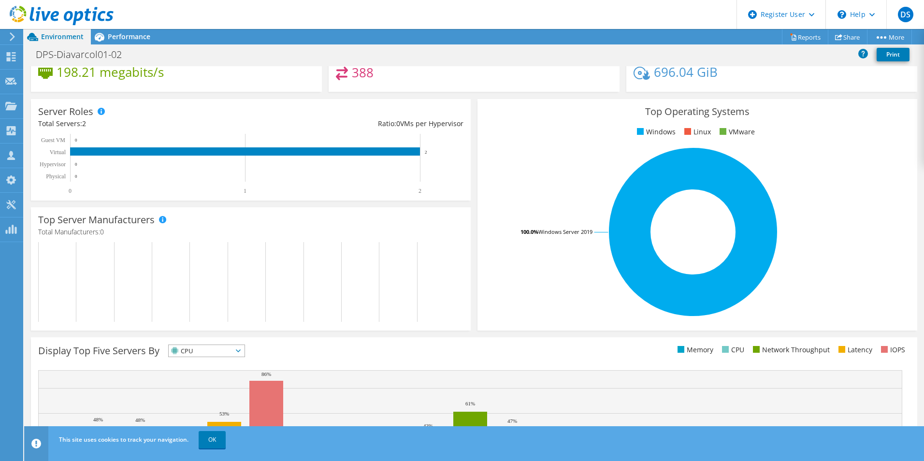
scroll to position [96, 0]
click at [123, 40] on span "Performance" at bounding box center [129, 36] width 43 height 9
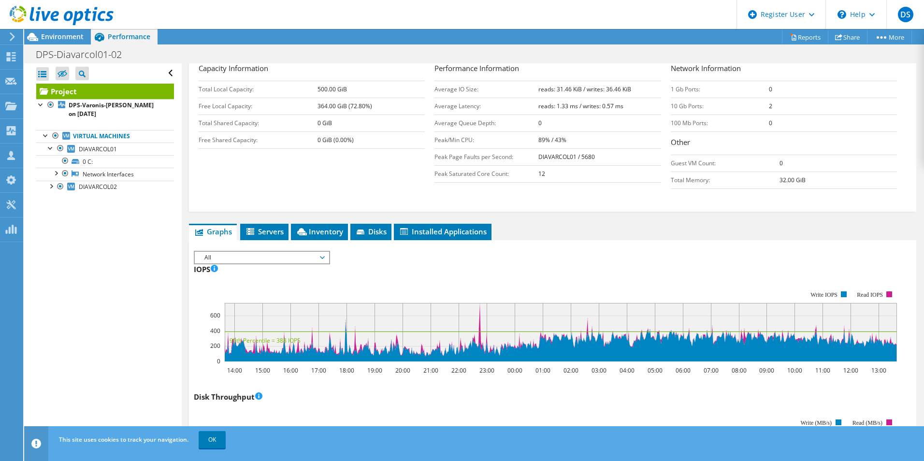
scroll to position [140, 0]
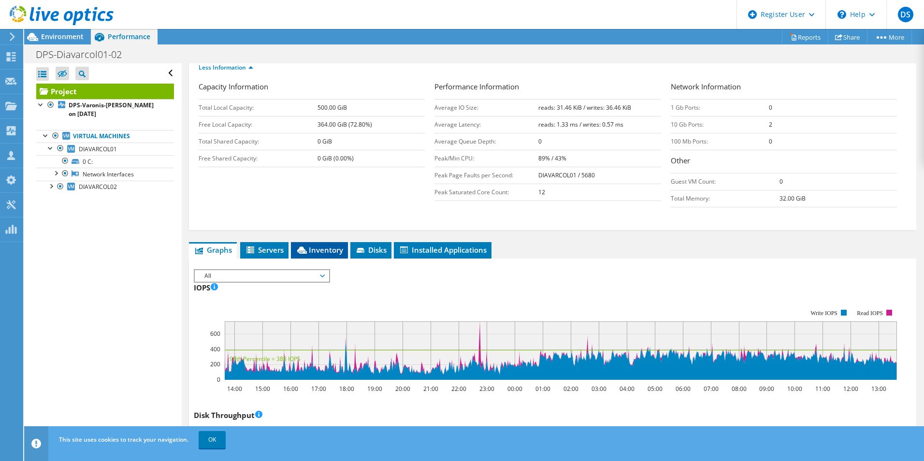
click at [310, 248] on span "Inventory" at bounding box center [319, 250] width 47 height 10
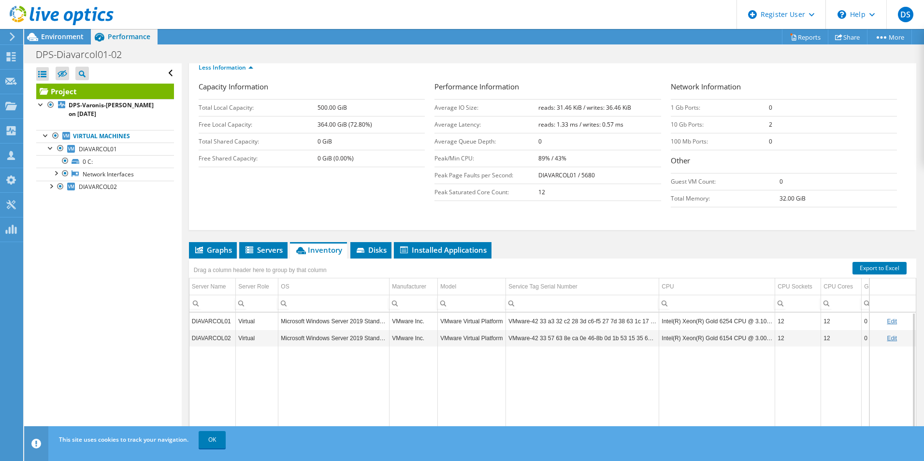
drag, startPoint x: 514, startPoint y: 321, endPoint x: 508, endPoint y: 320, distance: 5.8
click at [513, 320] on td "VMware-42 33 a3 32 c2 28 3d c6-f5 27 7d 38 63 1c 17 c8" at bounding box center [582, 321] width 153 height 17
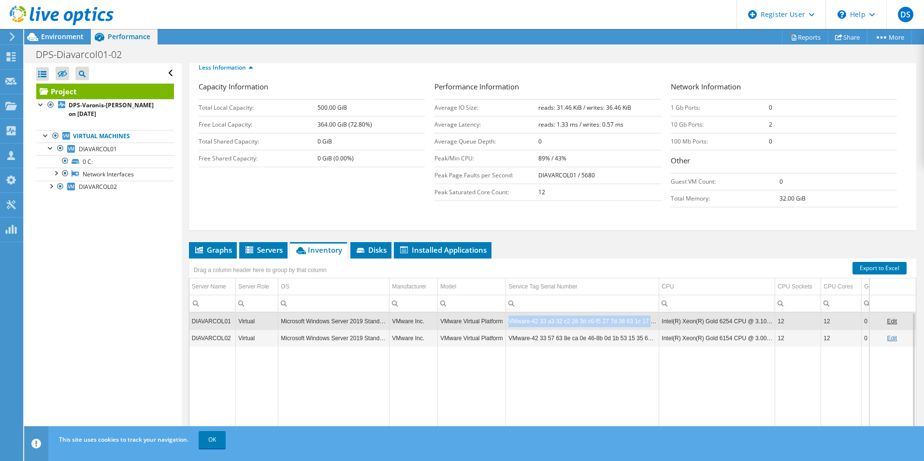
drag, startPoint x: 508, startPoint y: 321, endPoint x: 657, endPoint y: 316, distance: 148.4
click at [657, 316] on td "VMware-42 33 a3 32 c2 28 3d c6-f5 27 7d 38 63 1c 17 c8" at bounding box center [582, 321] width 153 height 17
drag, startPoint x: 280, startPoint y: 322, endPoint x: 288, endPoint y: 319, distance: 8.7
click at [288, 319] on td "Microsoft Windows Server 2019 Standard" at bounding box center [333, 321] width 111 height 17
click at [286, 323] on td "Microsoft Windows Server 2019 Standard" at bounding box center [333, 321] width 111 height 17
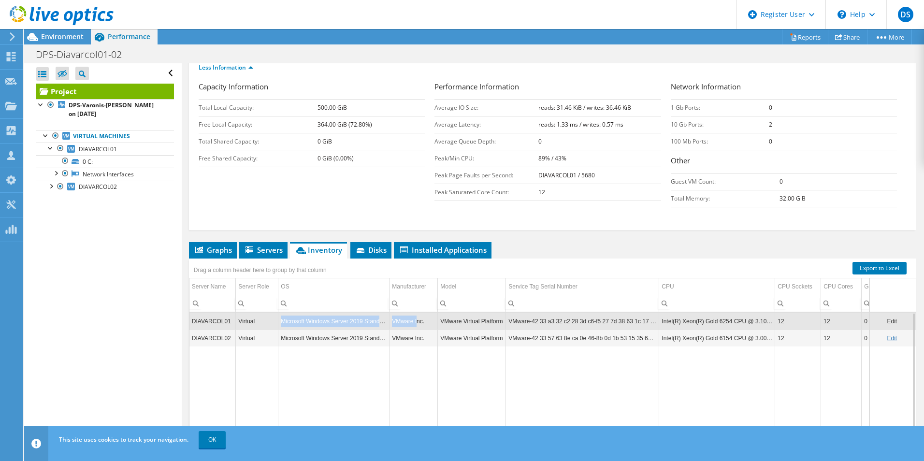
drag, startPoint x: 278, startPoint y: 323, endPoint x: 420, endPoint y: 343, distance: 143.5
click at [416, 328] on tr "DIAVARCOL01 Virtual Microsoft Windows Server 2019 Standard VMware Inc. VMware V…" at bounding box center [594, 321] width 810 height 17
click at [518, 350] on td "Data grid" at bounding box center [582, 404] width 153 height 116
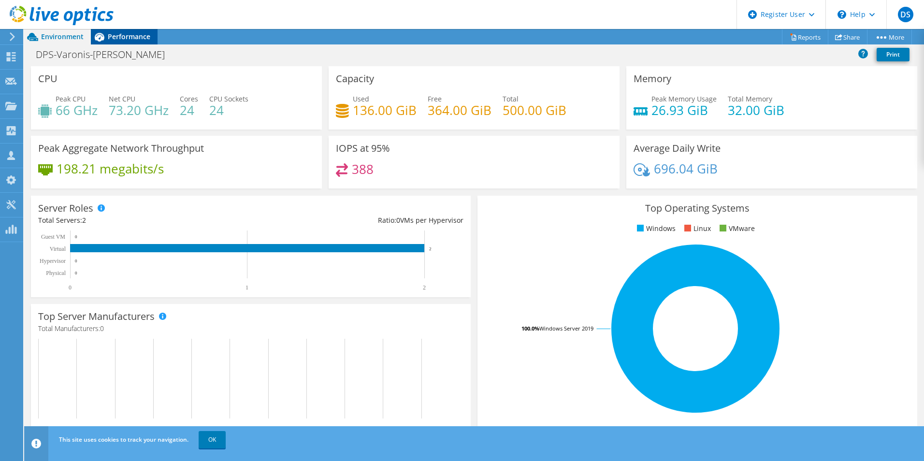
click at [137, 34] on span "Performance" at bounding box center [129, 36] width 43 height 9
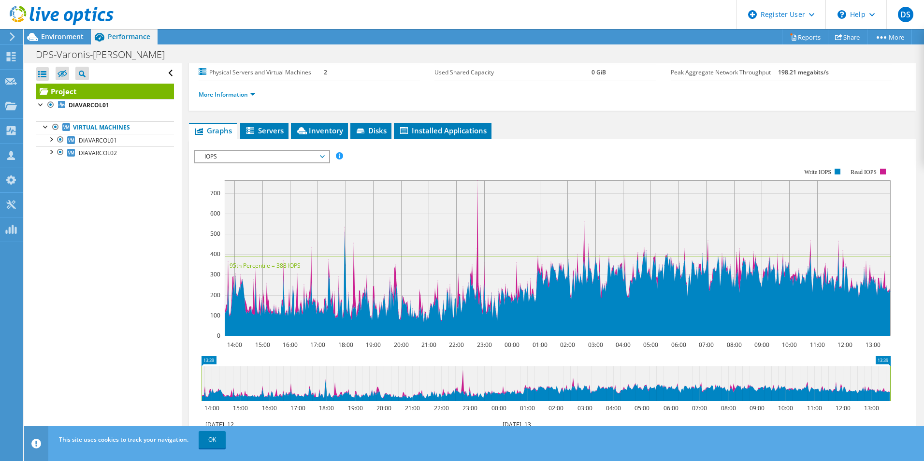
scroll to position [108, 0]
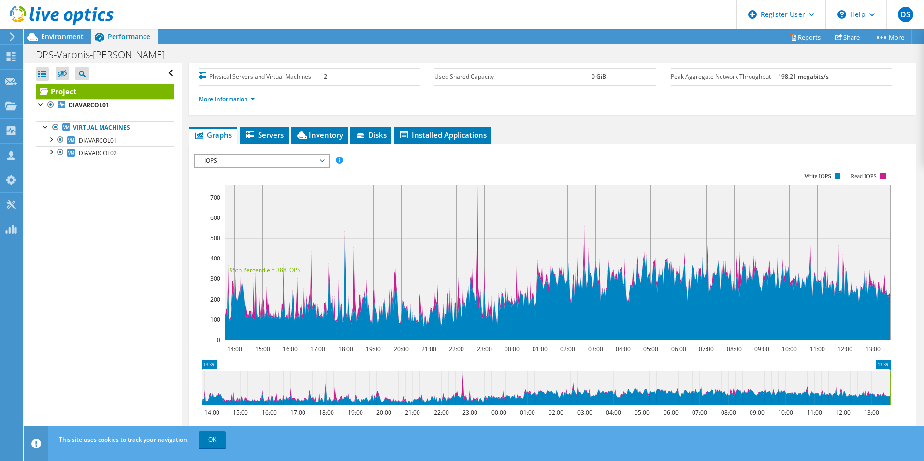
click at [322, 158] on span "IOPS" at bounding box center [262, 161] width 124 height 12
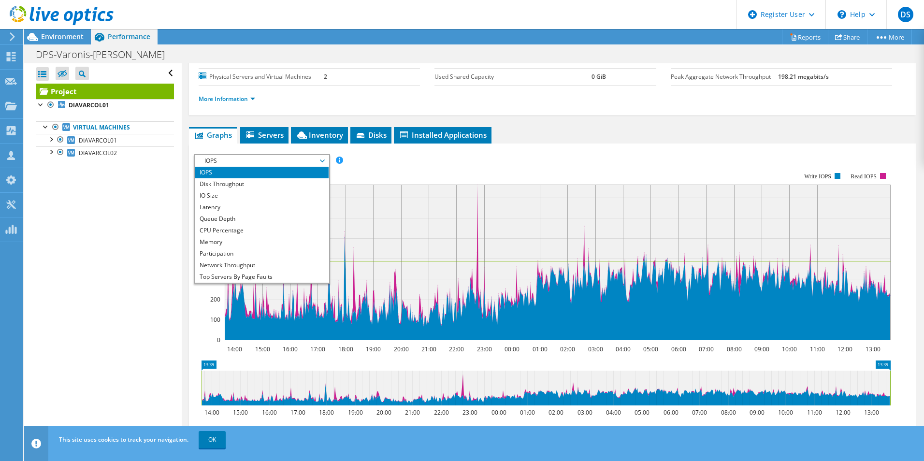
scroll to position [35, 0]
click at [460, 163] on rect at bounding box center [542, 256] width 697 height 193
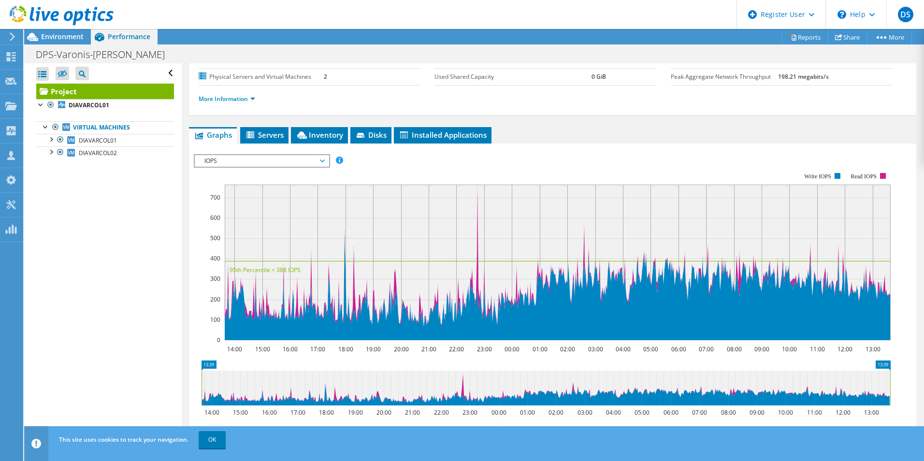
click at [324, 158] on span "IOPS" at bounding box center [262, 161] width 124 height 12
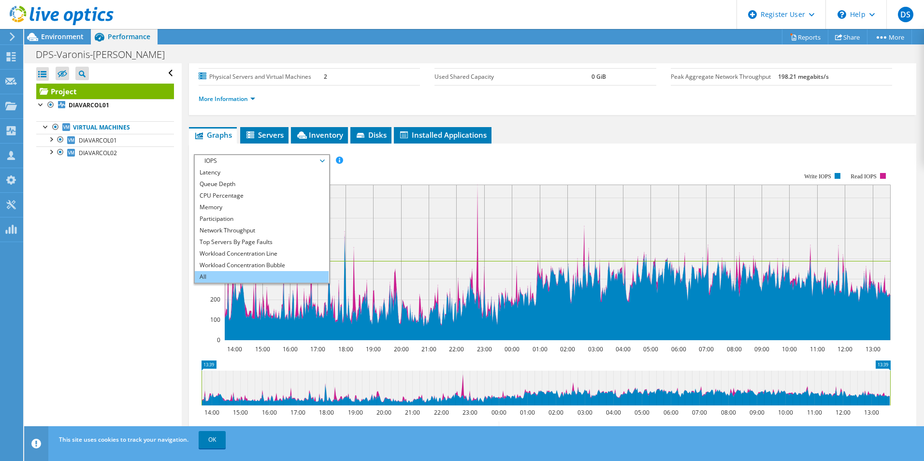
click at [278, 277] on li "All" at bounding box center [262, 277] width 134 height 12
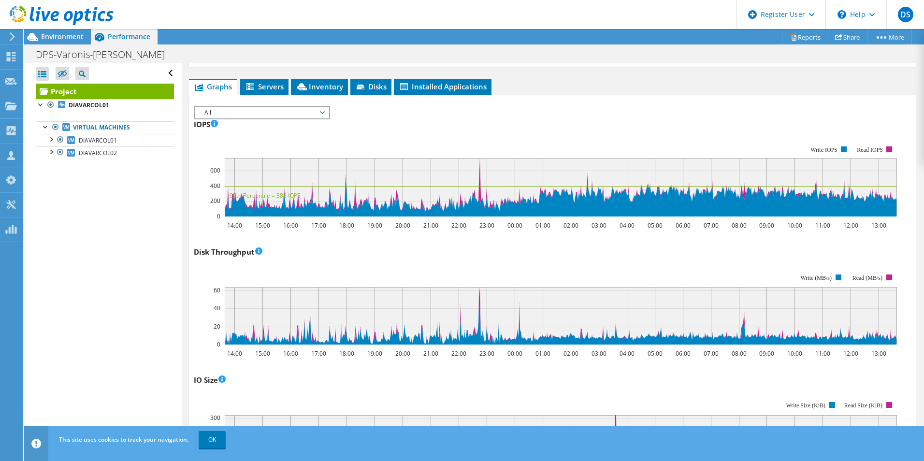
scroll to position [0, 0]
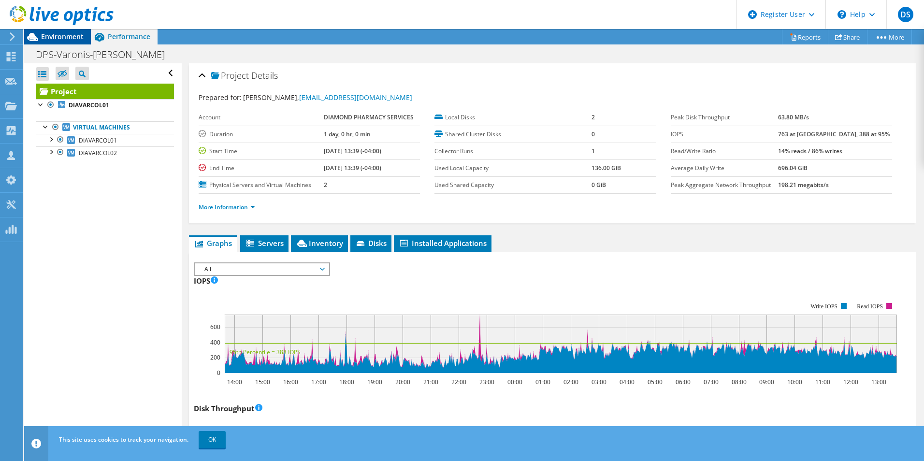
click at [65, 41] on span "Environment" at bounding box center [62, 36] width 43 height 9
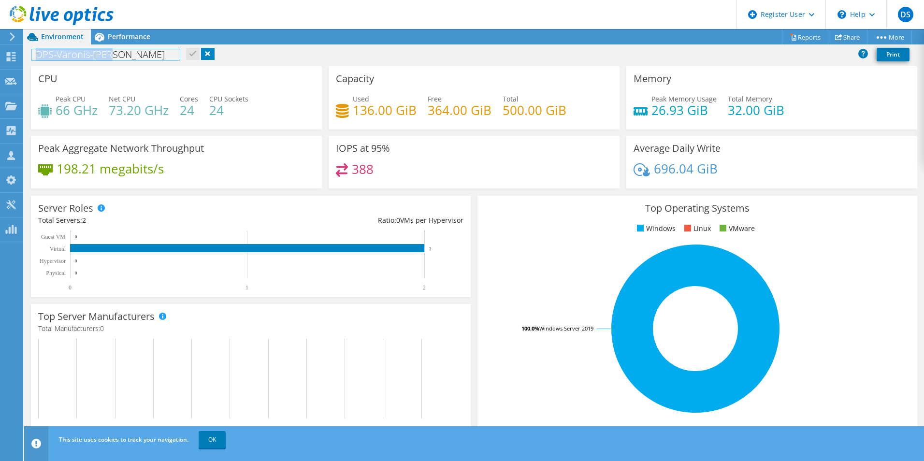
drag, startPoint x: 124, startPoint y: 57, endPoint x: 29, endPoint y: 57, distance: 94.2
click at [29, 57] on div "DPS-Varonis-Greg Print" at bounding box center [474, 54] width 900 height 18
drag, startPoint x: 107, startPoint y: 108, endPoint x: 143, endPoint y: 112, distance: 36.9
click at [143, 112] on div "Peak CPU 66 GHz Net CPU 73.20 GHz Cores 24 CPU Sockets 24" at bounding box center [176, 109] width 276 height 31
drag, startPoint x: 88, startPoint y: 56, endPoint x: 68, endPoint y: 75, distance: 28.4
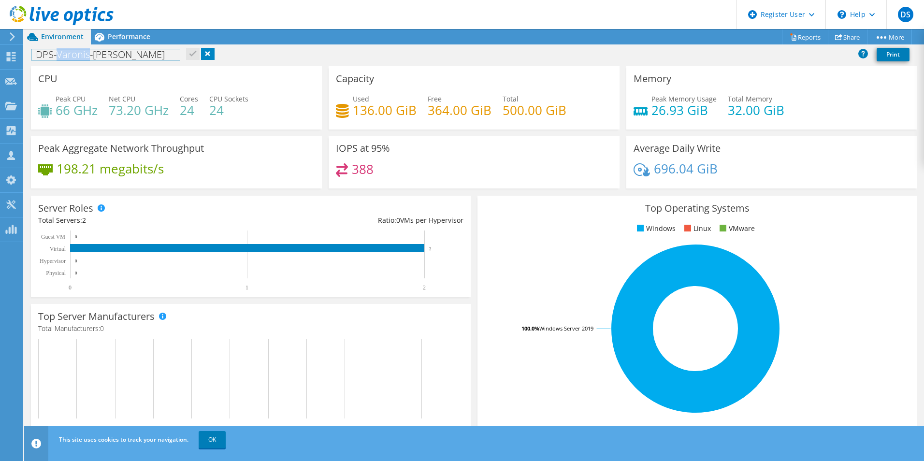
click at [55, 57] on h1 "DPS-Varonis-Greg" at bounding box center [105, 54] width 148 height 11
